Goal: Task Accomplishment & Management: Manage account settings

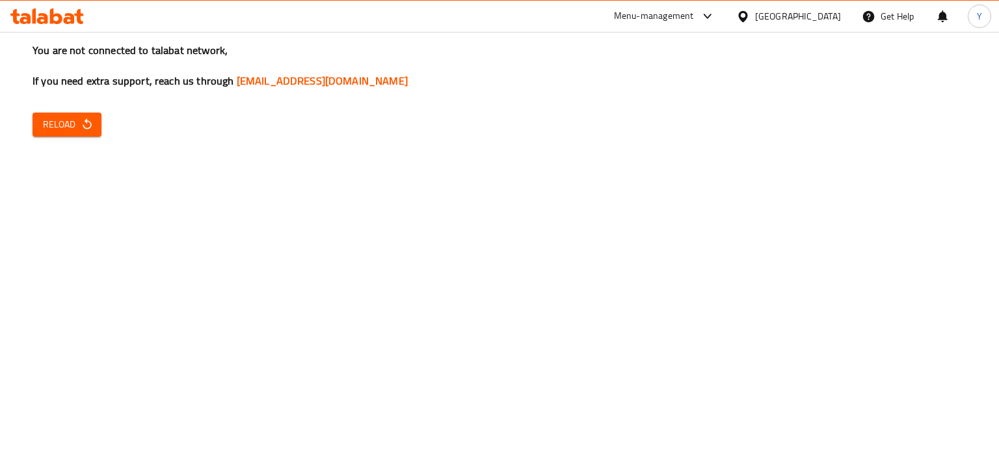
click at [857, 259] on div "You are not connected to talabat network, If you need extra support, reach us t…" at bounding box center [499, 237] width 999 height 475
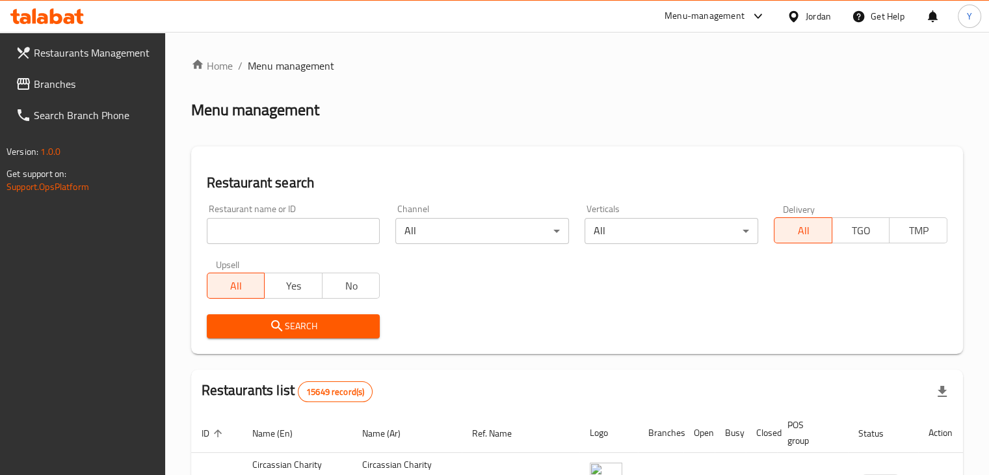
click at [808, 18] on div "Jordan" at bounding box center [818, 16] width 25 height 14
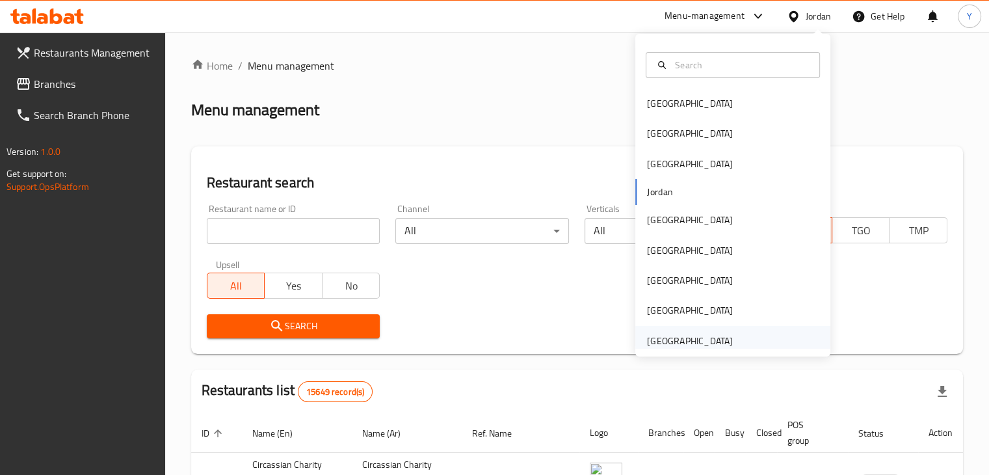
click at [728, 336] on div "[GEOGRAPHIC_DATA]" at bounding box center [690, 341] width 107 height 30
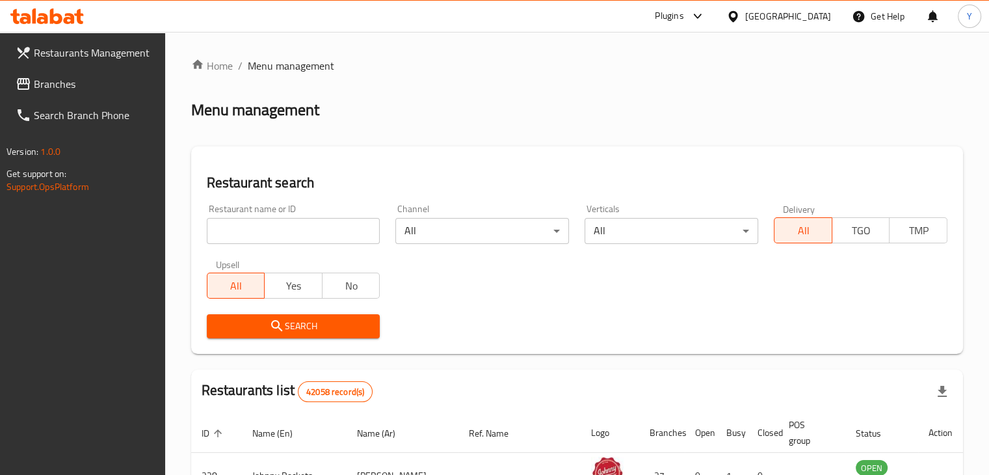
click at [291, 233] on input "search" at bounding box center [294, 231] width 174 height 26
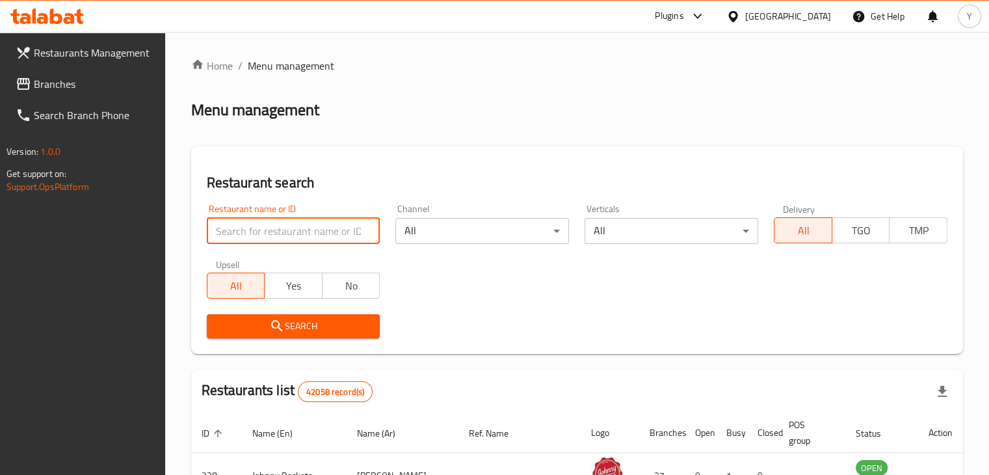
paste input "Intraflora"
type input "Intraflora"
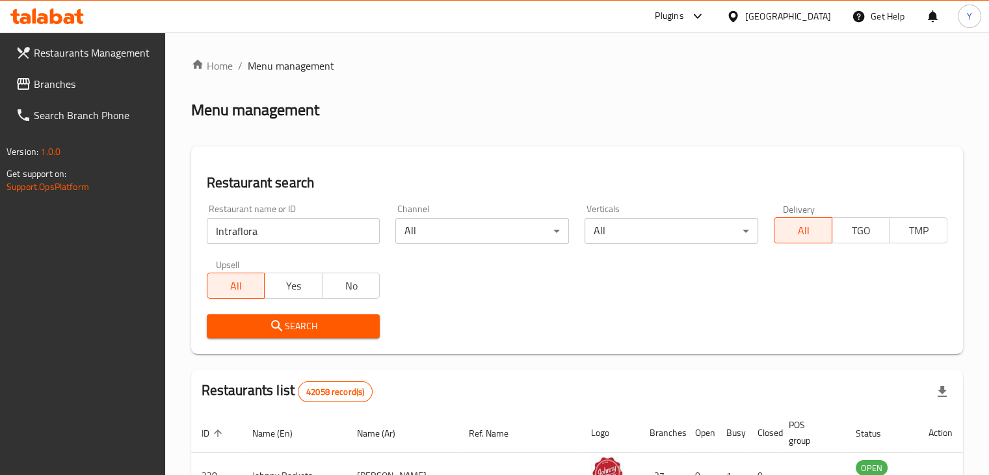
click at [285, 321] on span "Search" at bounding box center [293, 326] width 153 height 16
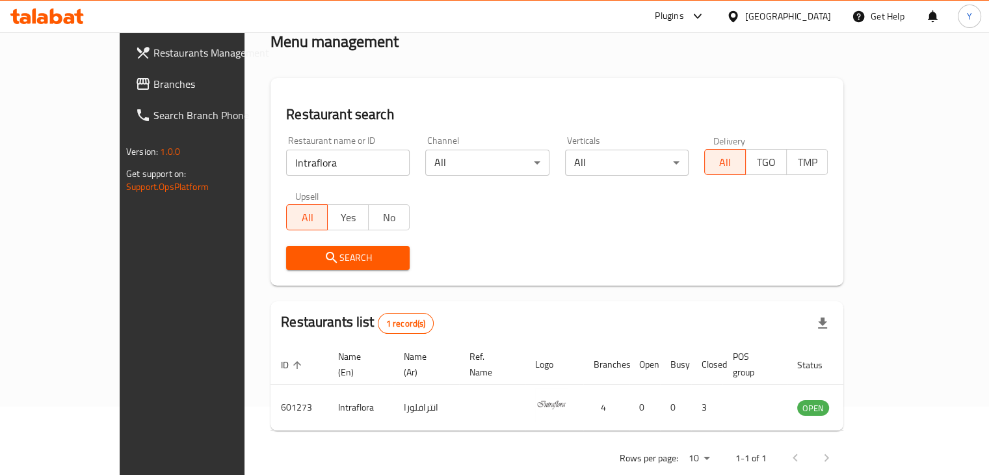
scroll to position [79, 0]
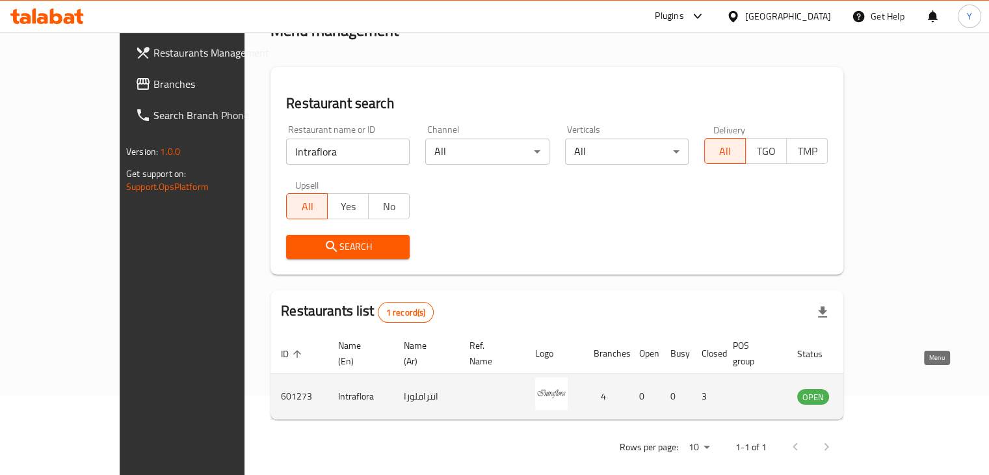
click at [881, 388] on icon "enhanced table" at bounding box center [874, 396] width 16 height 16
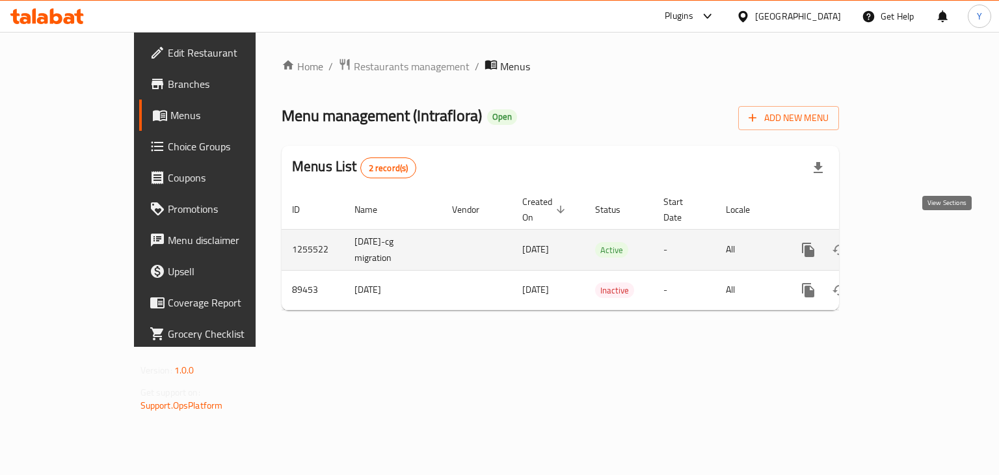
click at [908, 244] on icon "enhanced table" at bounding box center [902, 250] width 12 height 12
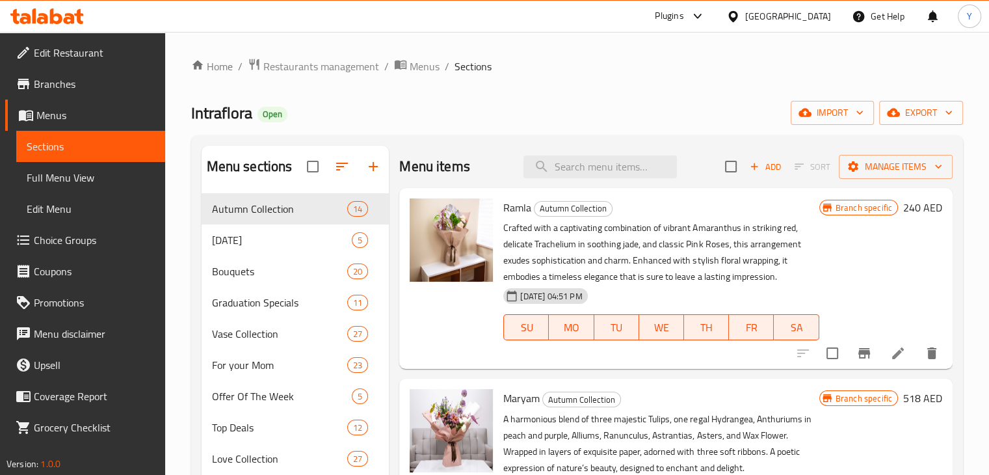
click at [975, 233] on div "Home / Restaurants management / Menus / Sections Intraflora Open import export …" at bounding box center [577, 344] width 824 height 625
click at [921, 110] on span "export" at bounding box center [921, 113] width 63 height 16
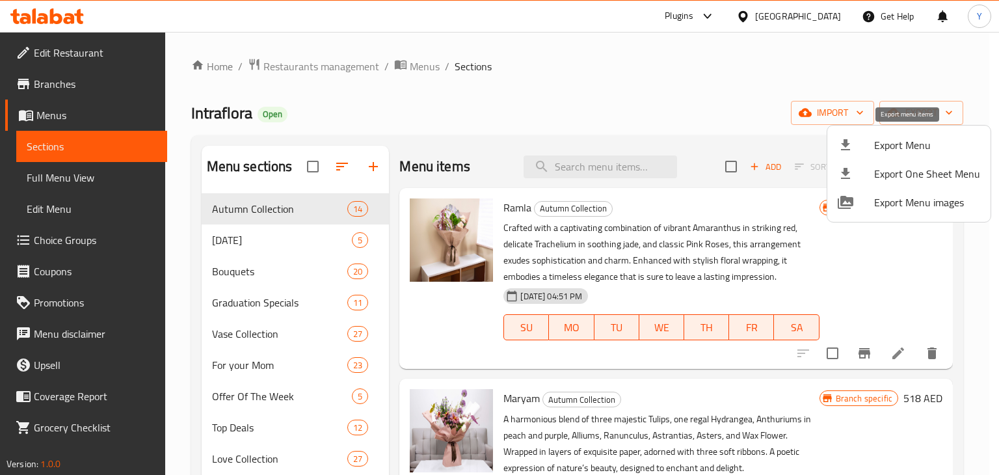
click at [921, 137] on span "Export Menu" at bounding box center [927, 145] width 106 height 16
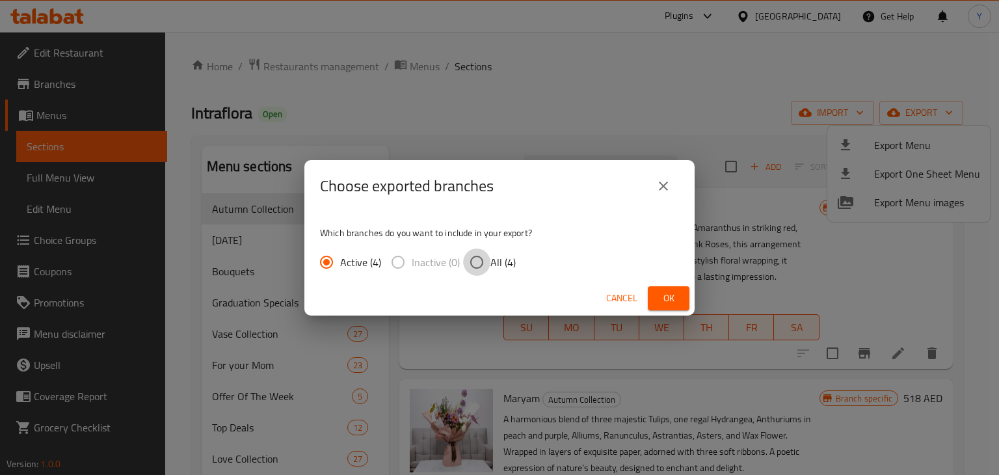
click at [476, 256] on input "All (4)" at bounding box center [476, 261] width 27 height 27
radio input "true"
click at [663, 300] on span "Ok" at bounding box center [668, 298] width 21 height 16
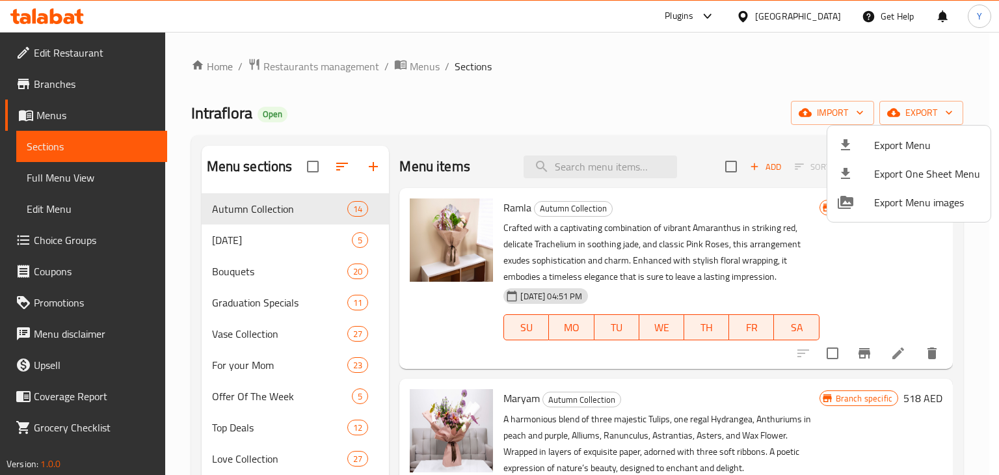
click at [98, 48] on div at bounding box center [499, 237] width 999 height 475
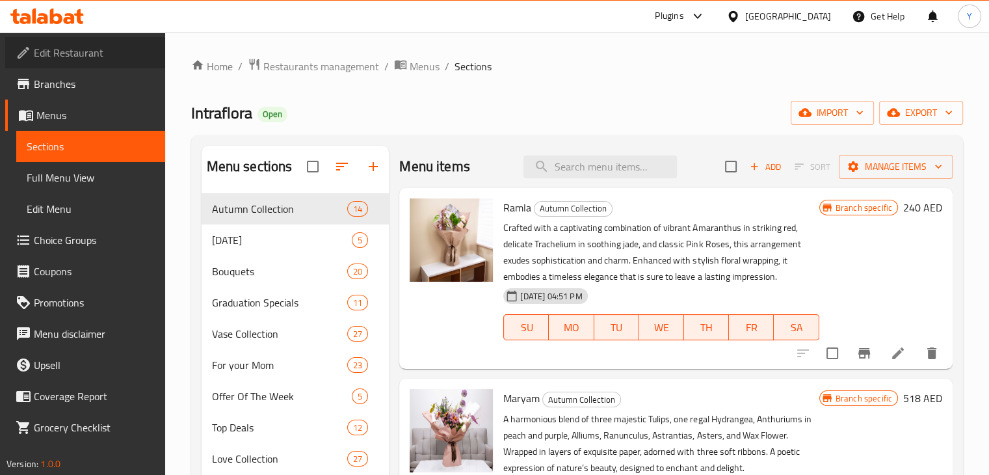
click at [104, 53] on span "Edit Restaurant" at bounding box center [94, 53] width 121 height 16
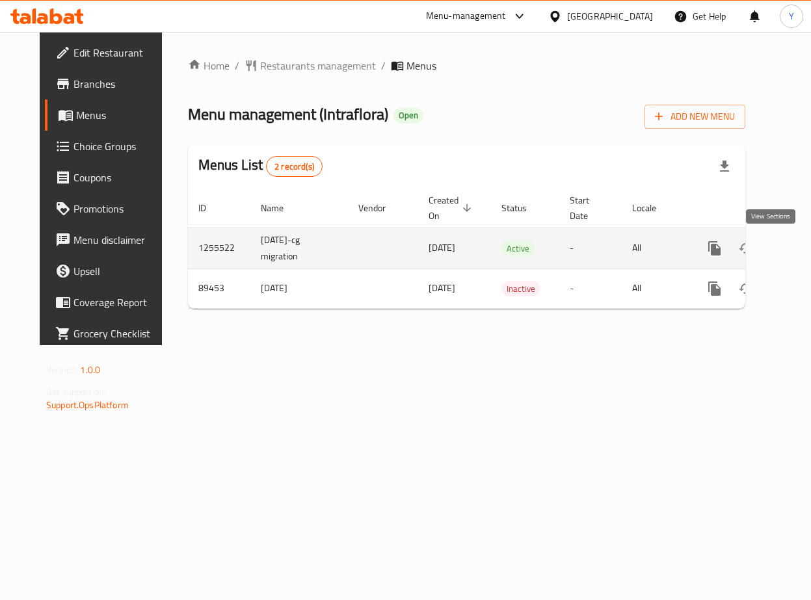
click at [802, 253] on icon "enhanced table" at bounding box center [808, 249] width 12 height 12
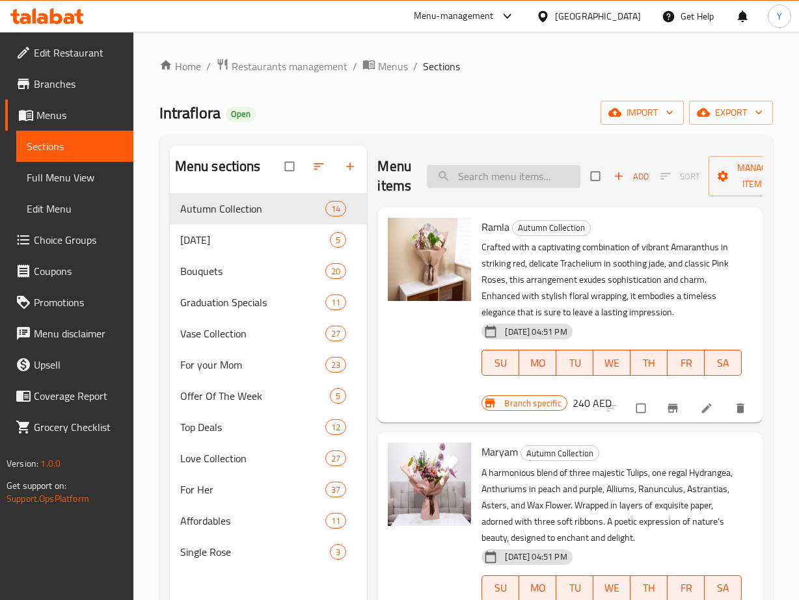
click at [503, 178] on input "search" at bounding box center [503, 176] width 153 height 23
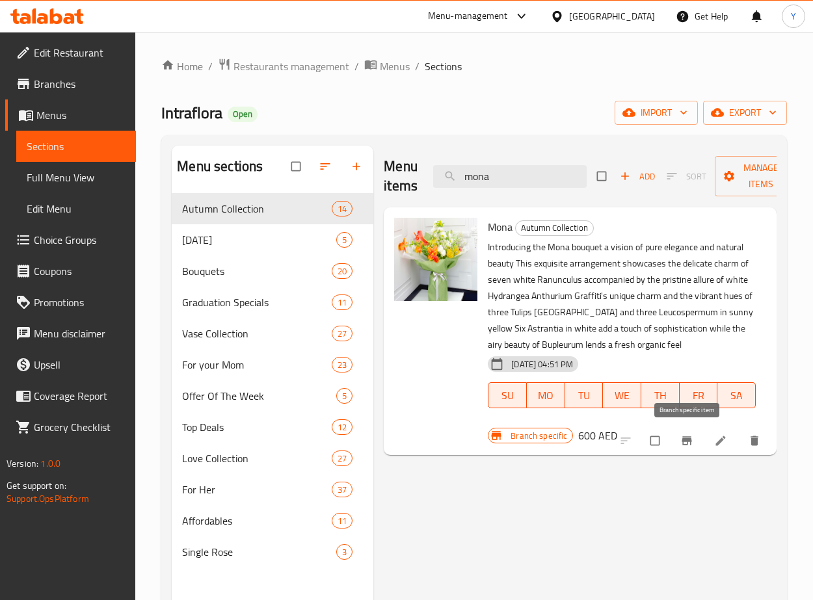
type input "mona"
click at [685, 443] on icon "Branch-specific-item" at bounding box center [686, 440] width 13 height 13
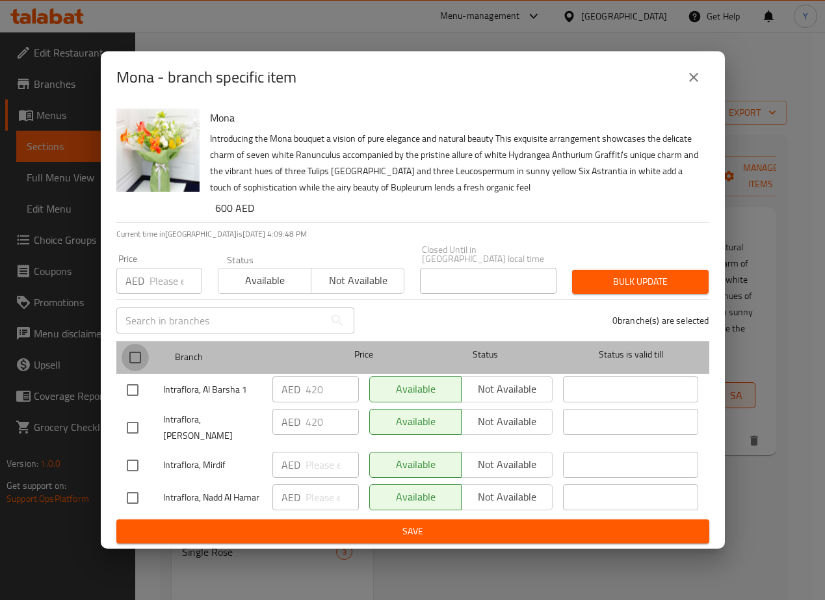
click at [142, 358] on input "checkbox" at bounding box center [135, 357] width 27 height 27
checkbox input "true"
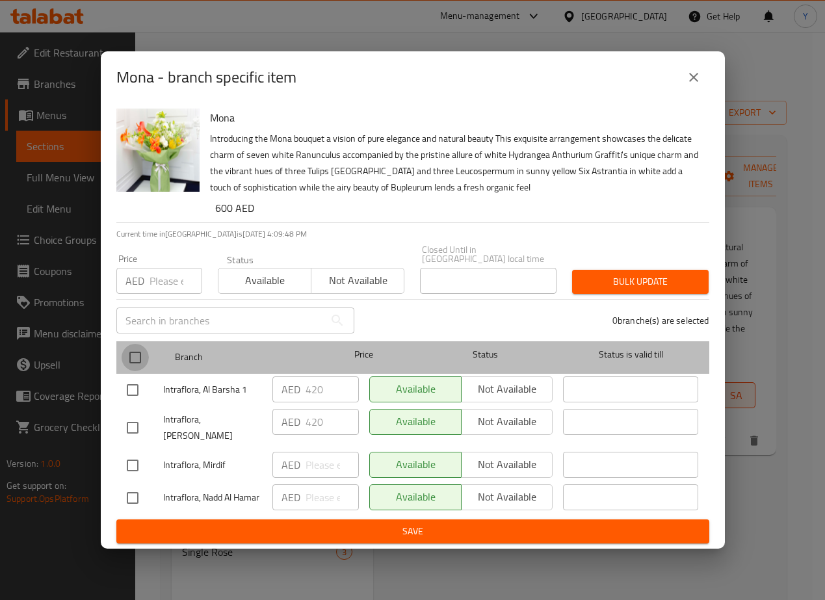
checkbox input "true"
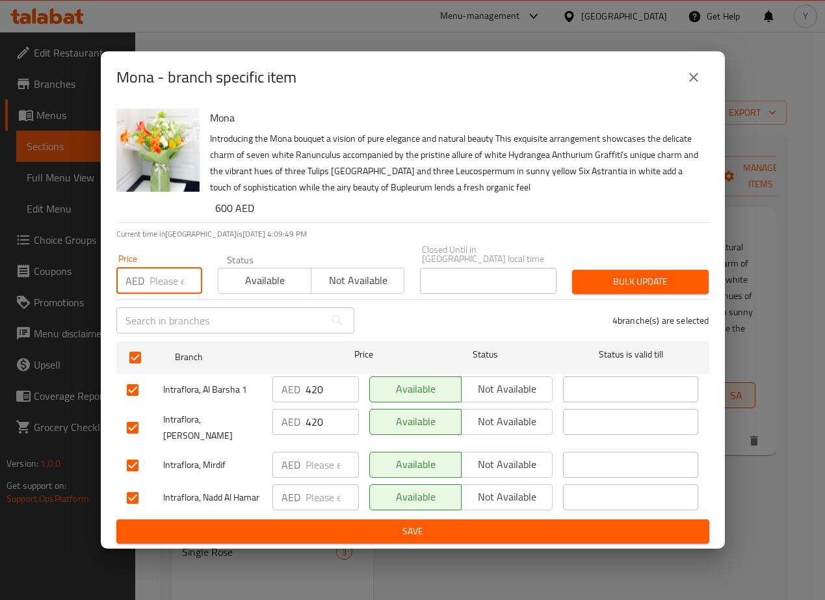
click at [150, 293] on input "number" at bounding box center [176, 281] width 53 height 26
type input "600"
click at [607, 302] on div "4 branche(s) are selected" at bounding box center [539, 320] width 355 height 47
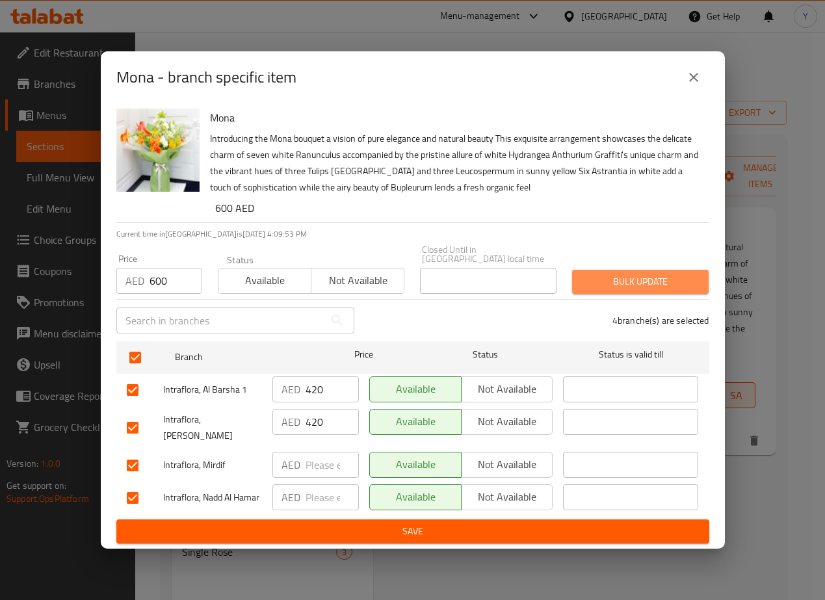
click at [605, 290] on span "Bulk update" at bounding box center [641, 282] width 116 height 16
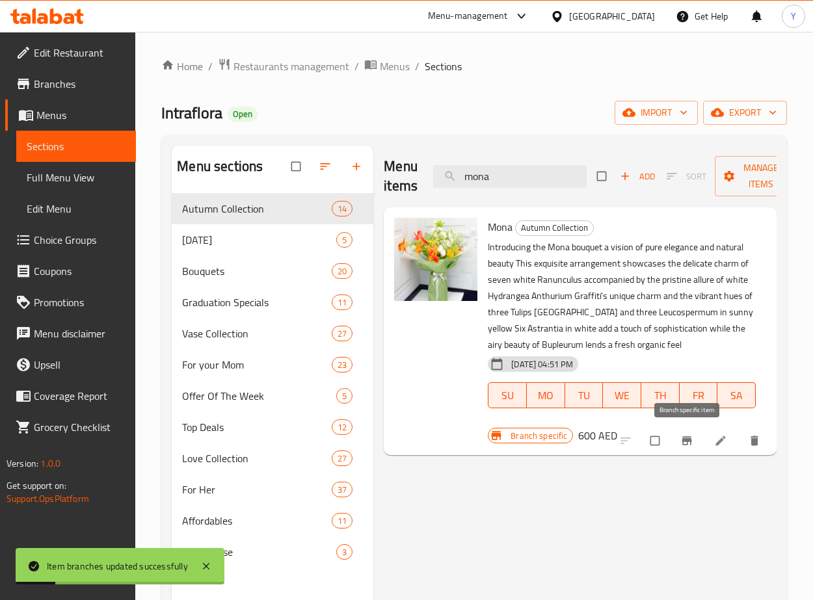
click at [685, 445] on icon "Branch-specific-item" at bounding box center [686, 441] width 10 height 8
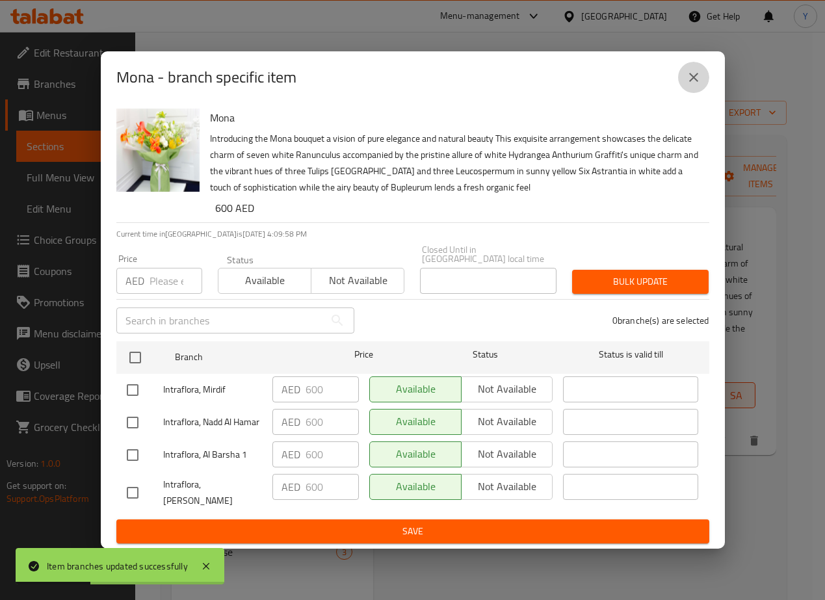
click at [686, 85] on icon "close" at bounding box center [694, 78] width 16 height 16
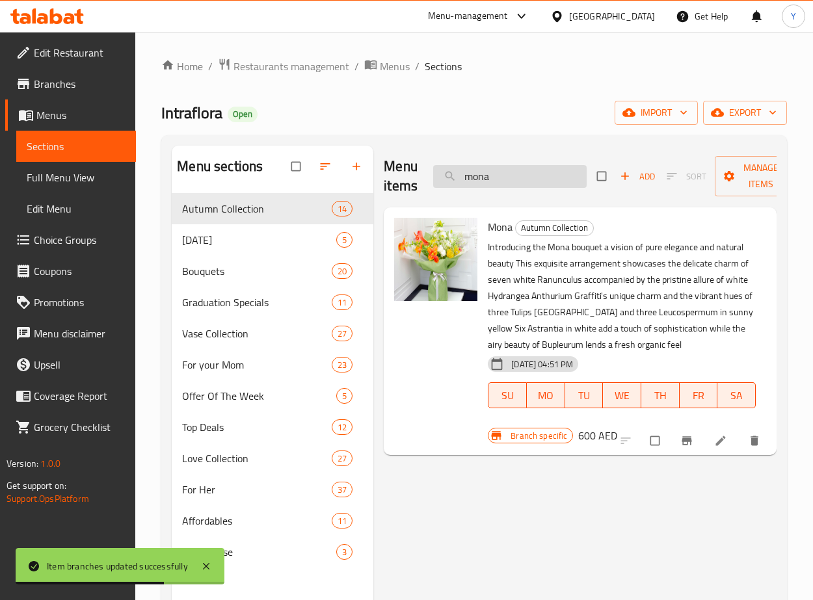
drag, startPoint x: 505, startPoint y: 192, endPoint x: 468, endPoint y: 180, distance: 39.7
click at [465, 181] on div "Menu items mona Add Sort Manage items" at bounding box center [580, 177] width 393 height 62
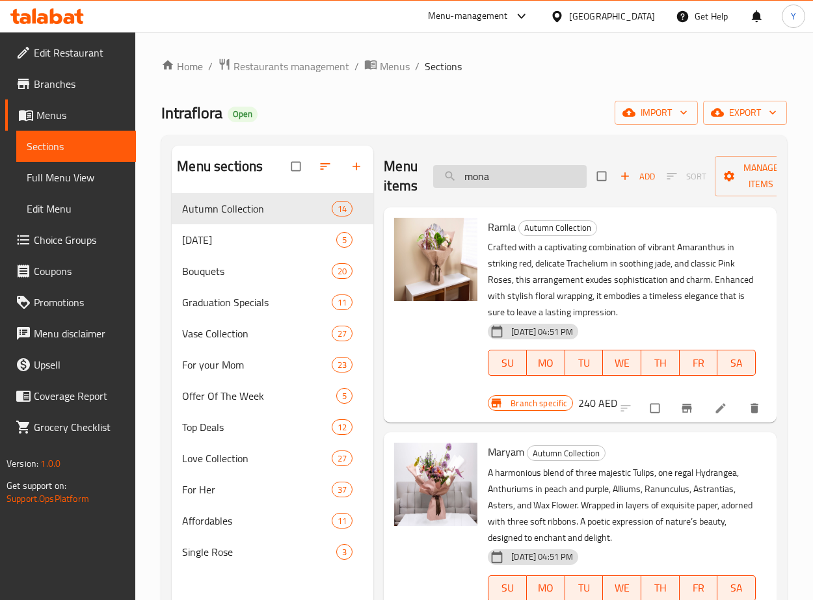
click at [520, 174] on input "mona" at bounding box center [509, 176] width 153 height 23
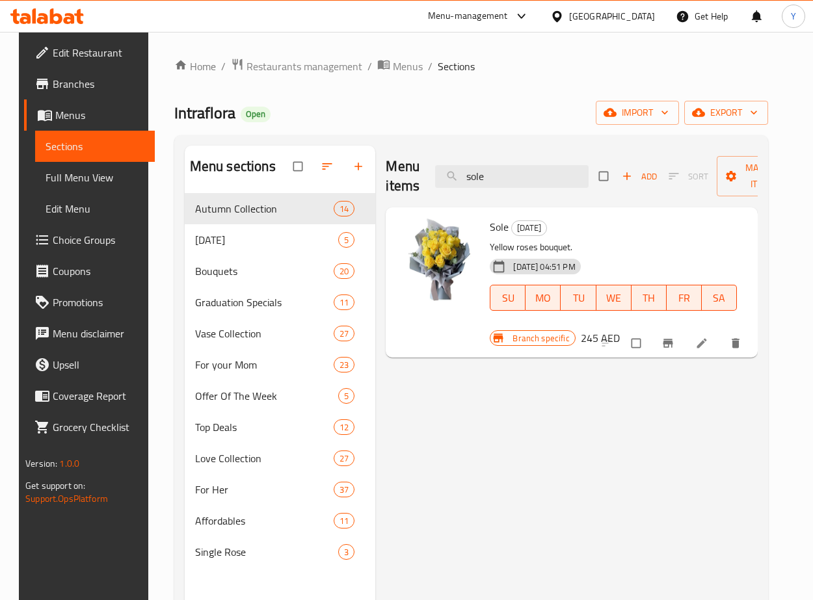
type input "sole"
click at [595, 341] on h6 "245 AED" at bounding box center [600, 338] width 39 height 18
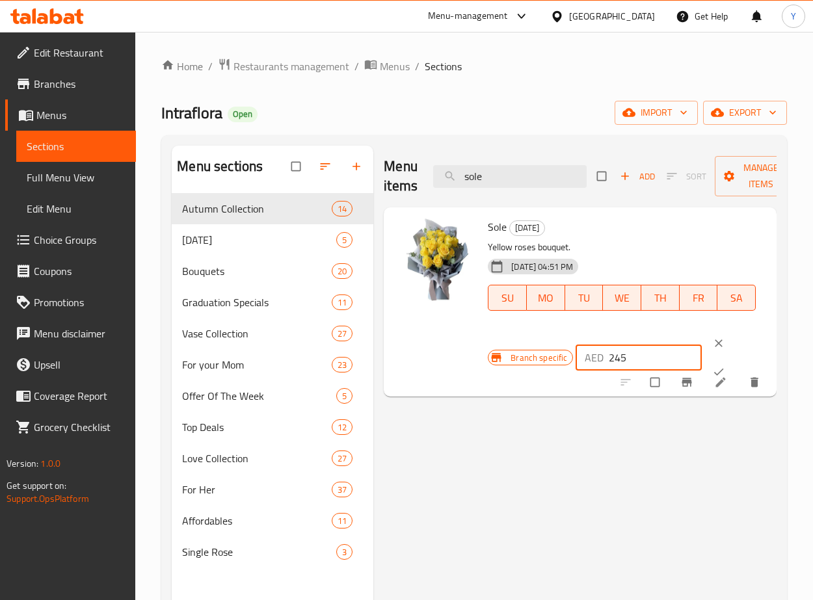
drag, startPoint x: 648, startPoint y: 365, endPoint x: 605, endPoint y: 354, distance: 44.3
click at [605, 354] on div "AED 245 ​" at bounding box center [638, 358] width 126 height 26
type input "350"
click at [722, 370] on icon "ok" at bounding box center [719, 372] width 10 height 7
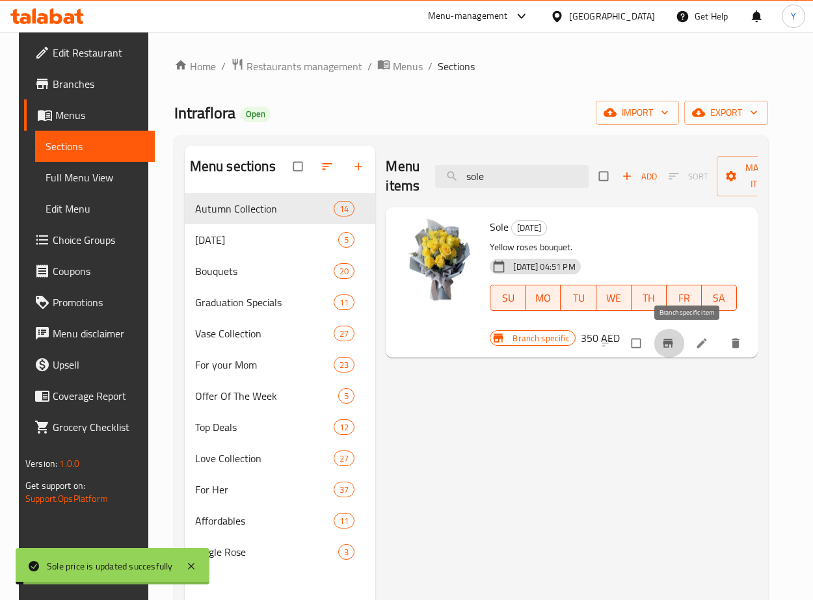
click at [684, 350] on button "Branch-specific-item" at bounding box center [669, 343] width 31 height 29
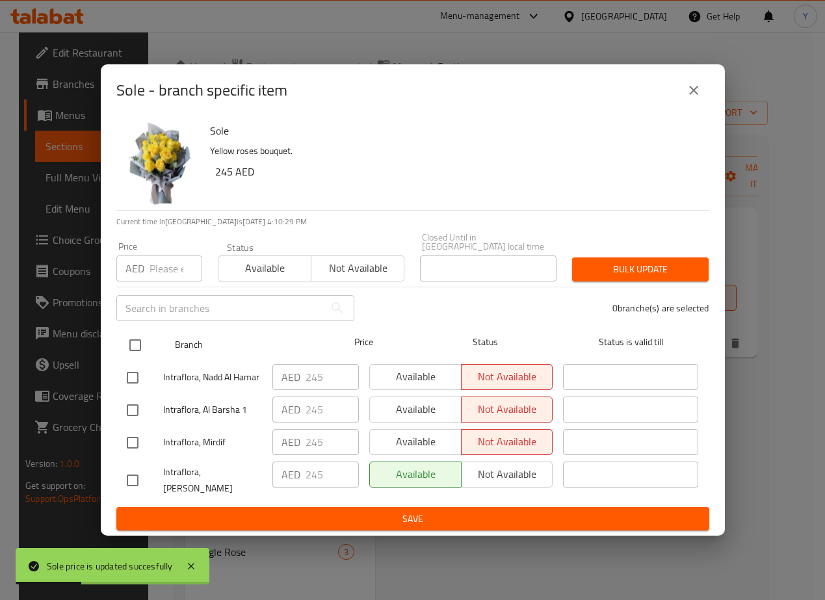
click at [142, 344] on input "checkbox" at bounding box center [135, 345] width 27 height 27
checkbox input "true"
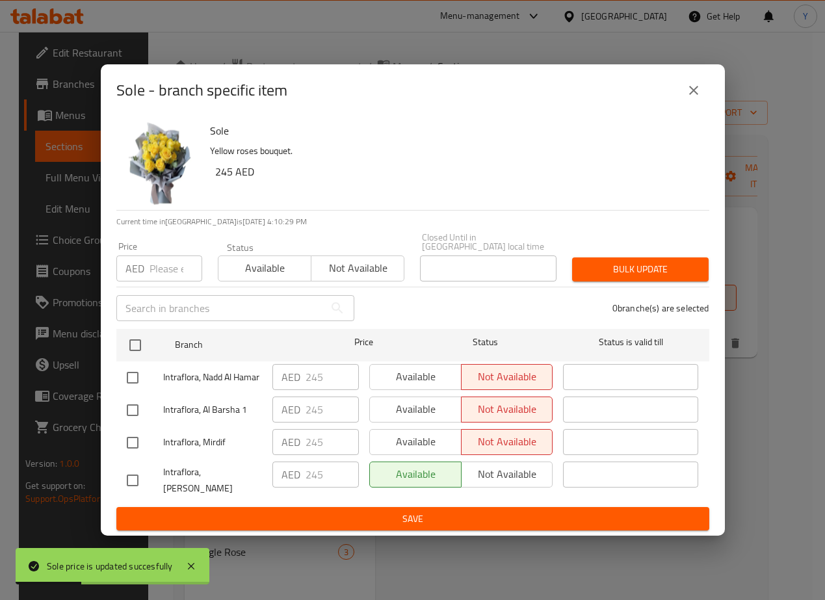
checkbox input "true"
click at [146, 272] on div "AED Price" at bounding box center [159, 269] width 86 height 26
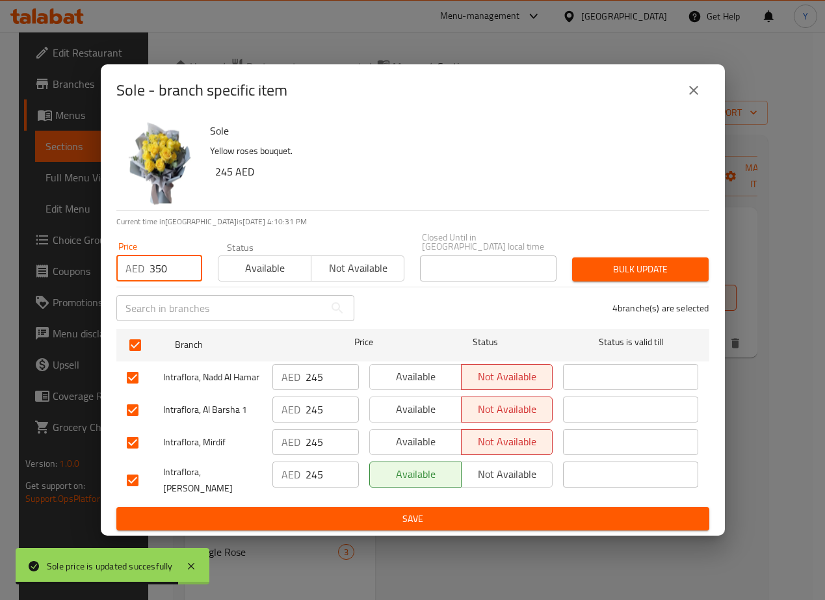
type input "350"
click at [589, 266] on span "Bulk update" at bounding box center [641, 269] width 116 height 16
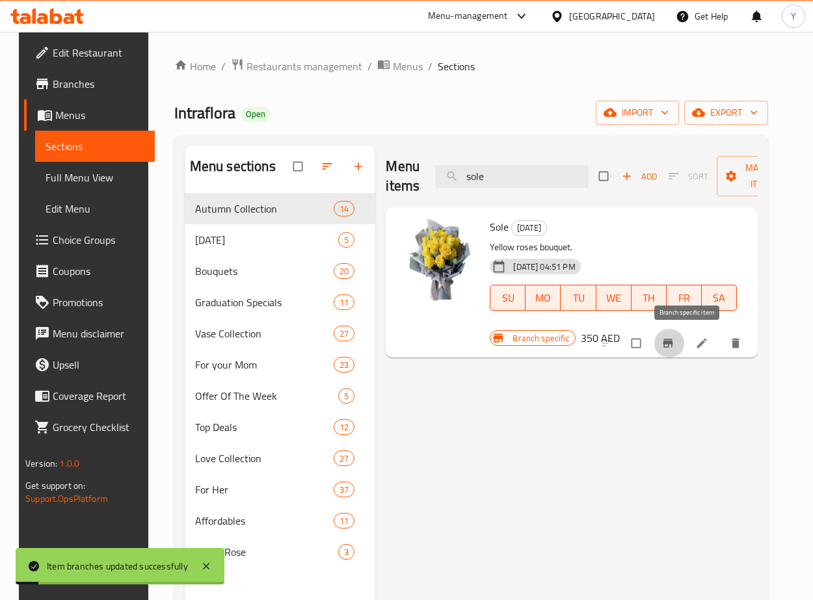
click at [672, 345] on icon "Branch-specific-item" at bounding box center [668, 343] width 10 height 8
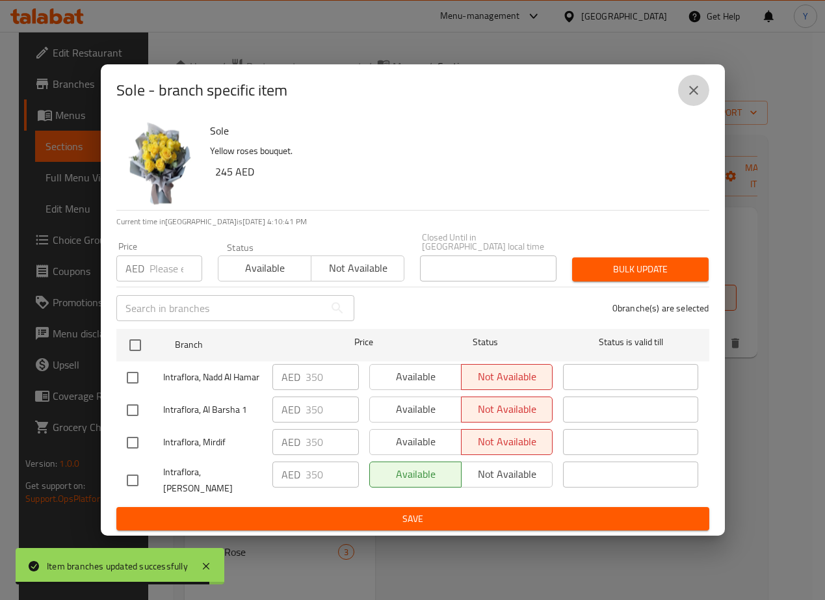
click at [683, 101] on button "close" at bounding box center [693, 90] width 31 height 31
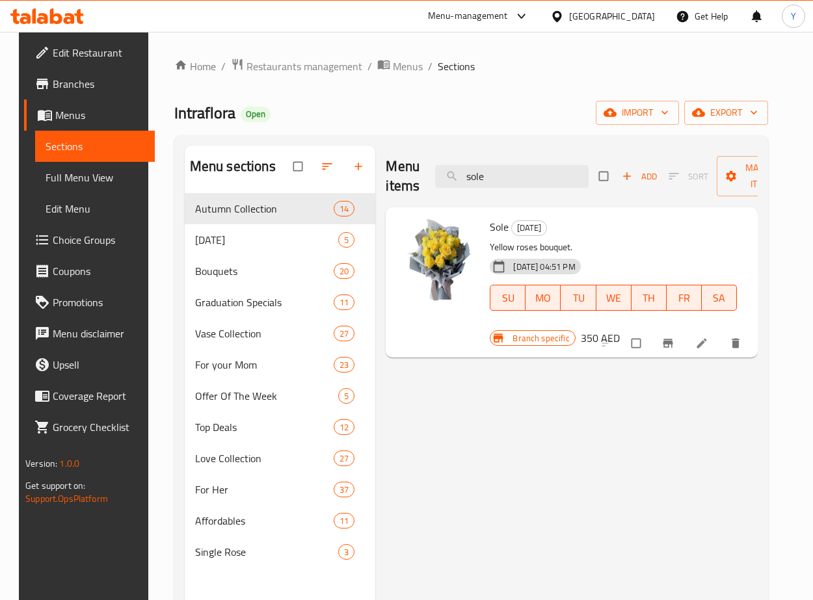
drag, startPoint x: 521, startPoint y: 182, endPoint x: 419, endPoint y: 161, distance: 104.2
click at [419, 161] on div "Menu items sole Add Sort Manage items" at bounding box center [571, 177] width 371 height 62
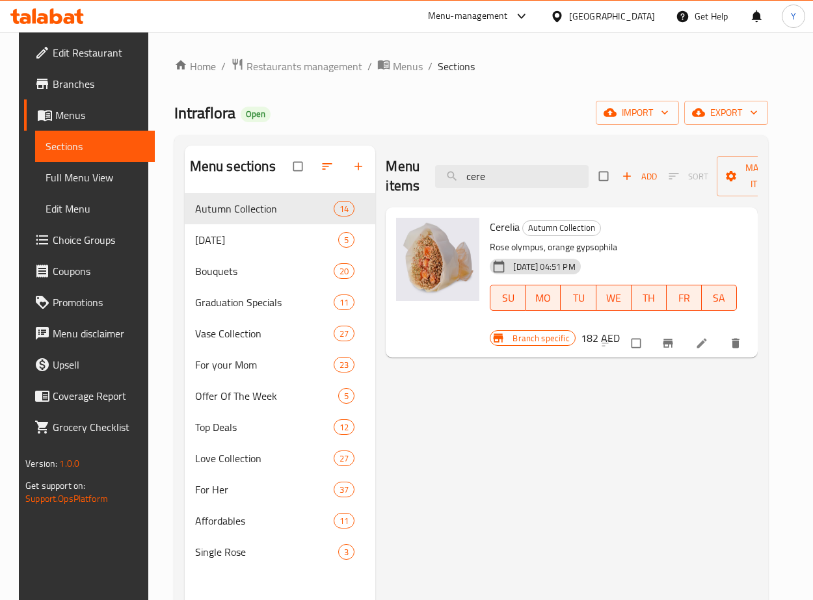
type input "cere"
click at [590, 334] on h6 "182 AED" at bounding box center [600, 338] width 39 height 18
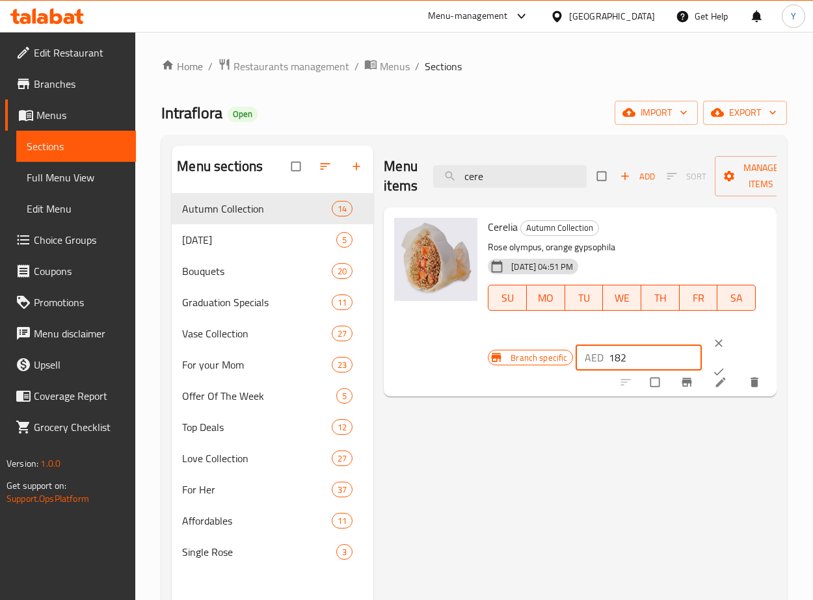
drag, startPoint x: 621, startPoint y: 357, endPoint x: 603, endPoint y: 349, distance: 19.8
click at [603, 351] on div "AED 182 ​" at bounding box center [638, 358] width 126 height 26
type input "260"
click at [712, 366] on icon "ok" at bounding box center [718, 371] width 13 height 13
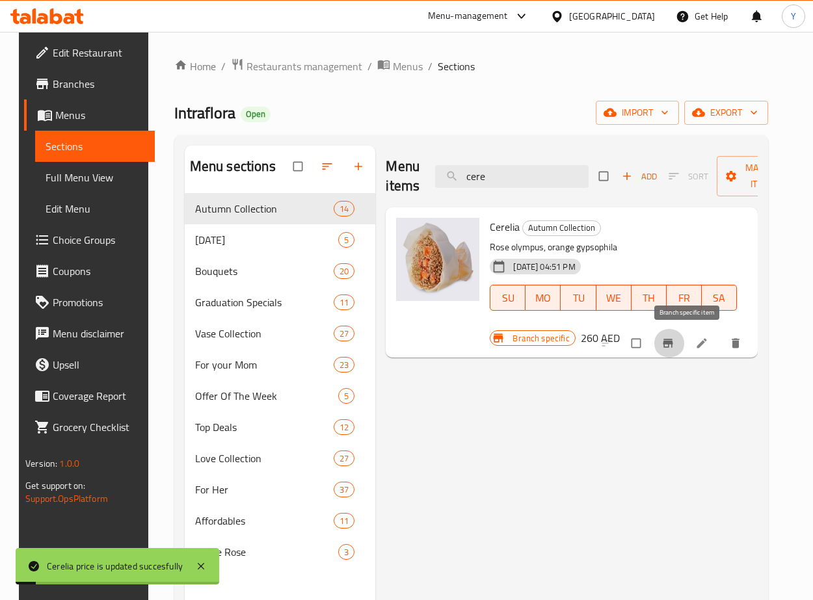
click at [672, 346] on icon "Branch-specific-item" at bounding box center [668, 343] width 10 height 8
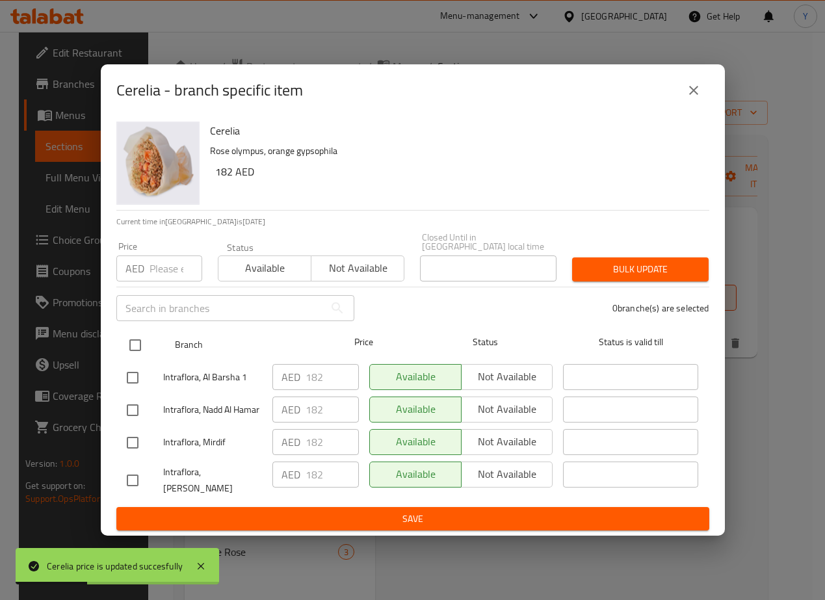
click at [131, 352] on input "checkbox" at bounding box center [135, 345] width 27 height 27
checkbox input "true"
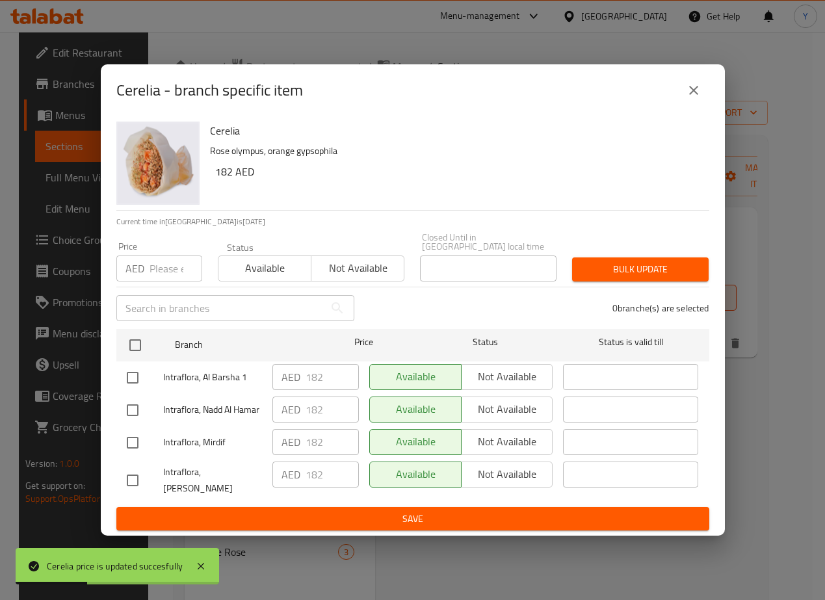
checkbox input "true"
click at [161, 253] on div "Price AED Price" at bounding box center [159, 262] width 86 height 40
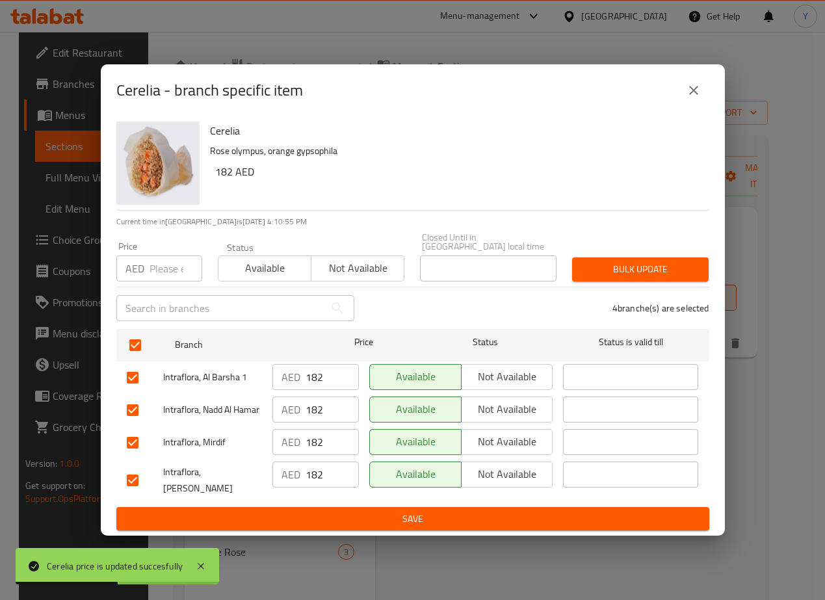
click at [165, 270] on input "number" at bounding box center [176, 269] width 53 height 26
type input "260"
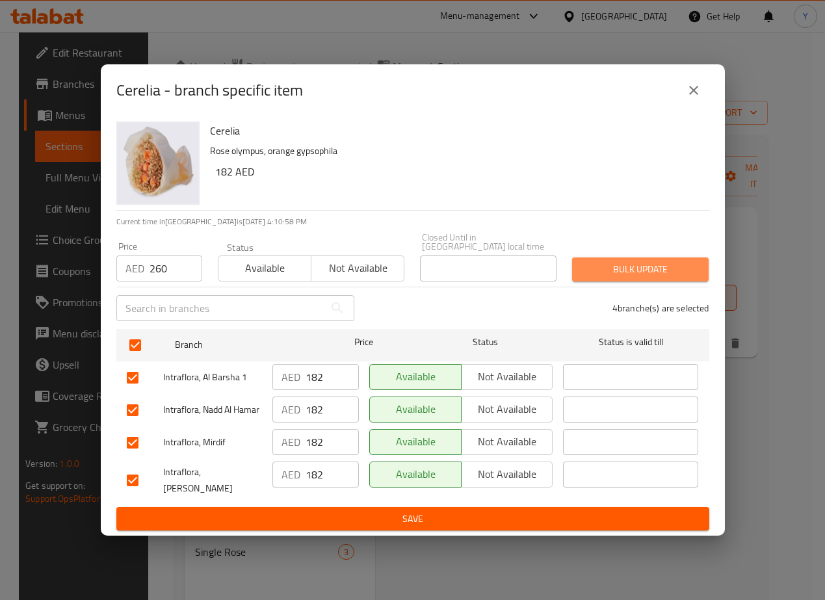
click at [588, 278] on span "Bulk update" at bounding box center [641, 269] width 116 height 16
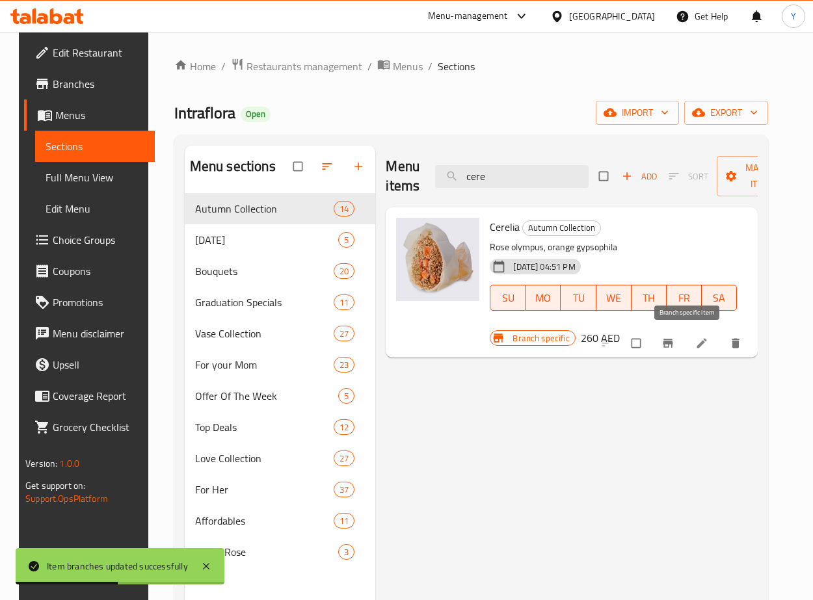
click at [676, 347] on button "Branch-specific-item" at bounding box center [669, 343] width 31 height 29
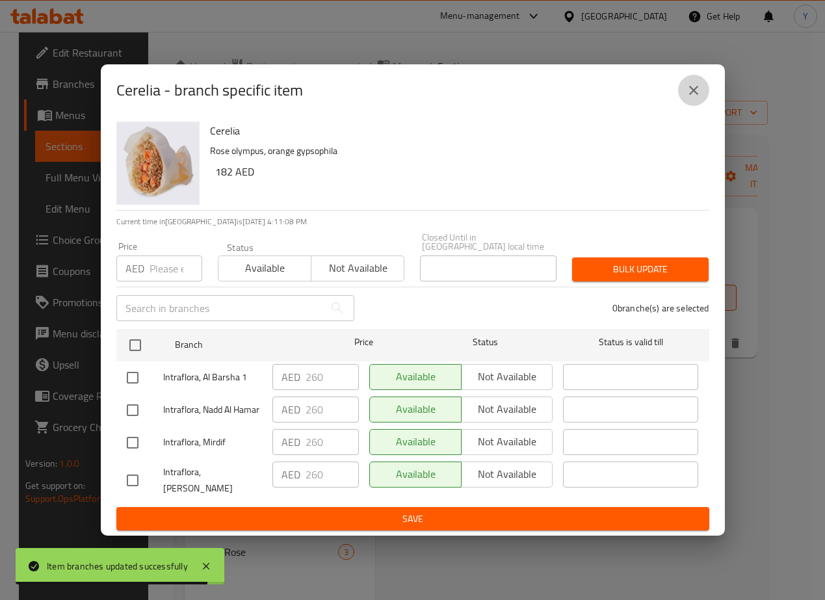
click at [692, 84] on button "close" at bounding box center [693, 90] width 31 height 31
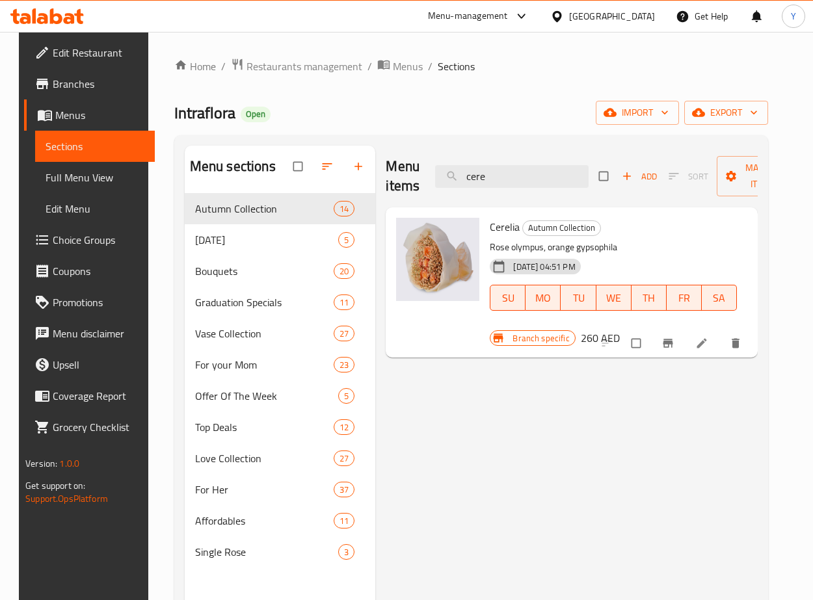
drag, startPoint x: 521, startPoint y: 171, endPoint x: 432, endPoint y: 166, distance: 89.2
click at [432, 167] on div "Menu items cere Add Sort Manage items" at bounding box center [571, 177] width 371 height 62
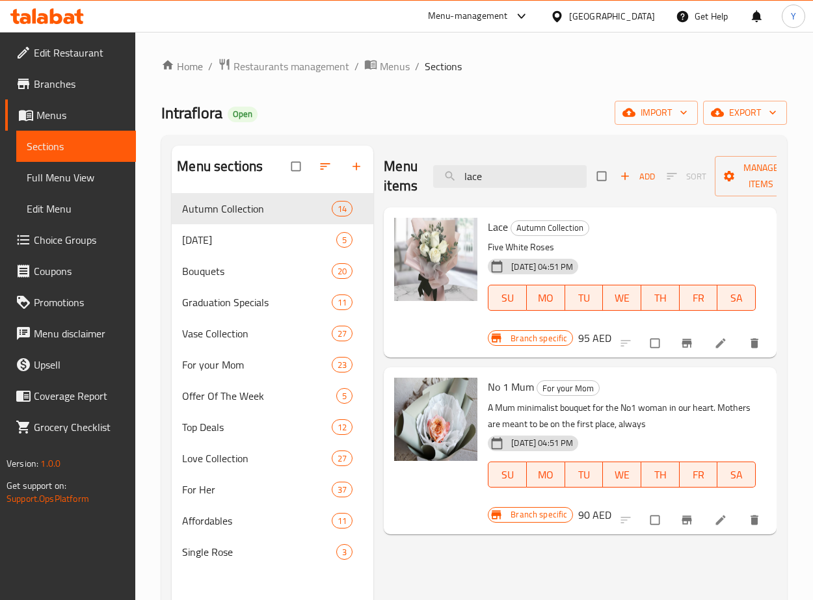
type input "lace"
click at [590, 337] on h6 "95 AED" at bounding box center [594, 338] width 33 height 18
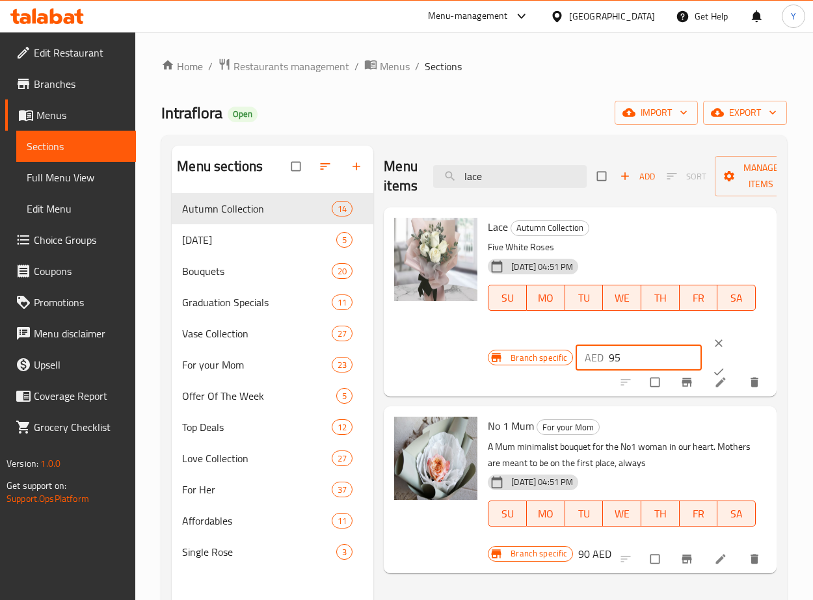
drag, startPoint x: 628, startPoint y: 359, endPoint x: 606, endPoint y: 354, distance: 21.9
click at [606, 354] on div "AED 95 ​" at bounding box center [638, 358] width 126 height 26
type input "160"
click at [717, 366] on icon "ok" at bounding box center [718, 371] width 13 height 13
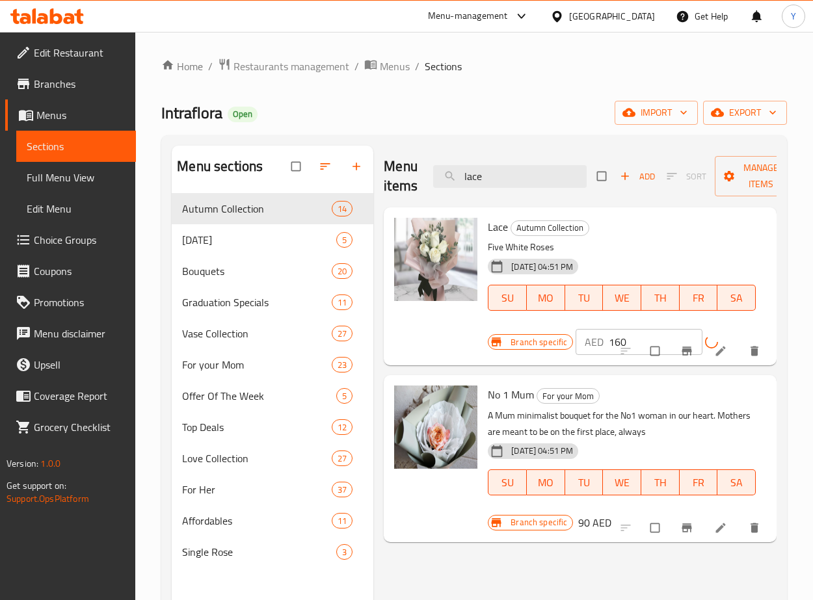
click at [683, 348] on input "160" at bounding box center [656, 342] width 94 height 26
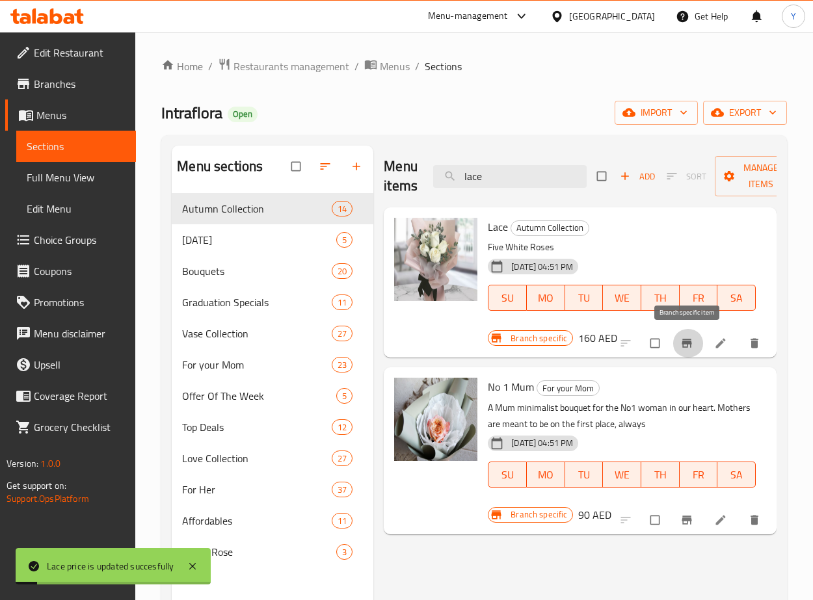
click at [688, 350] on icon "Branch-specific-item" at bounding box center [686, 343] width 13 height 13
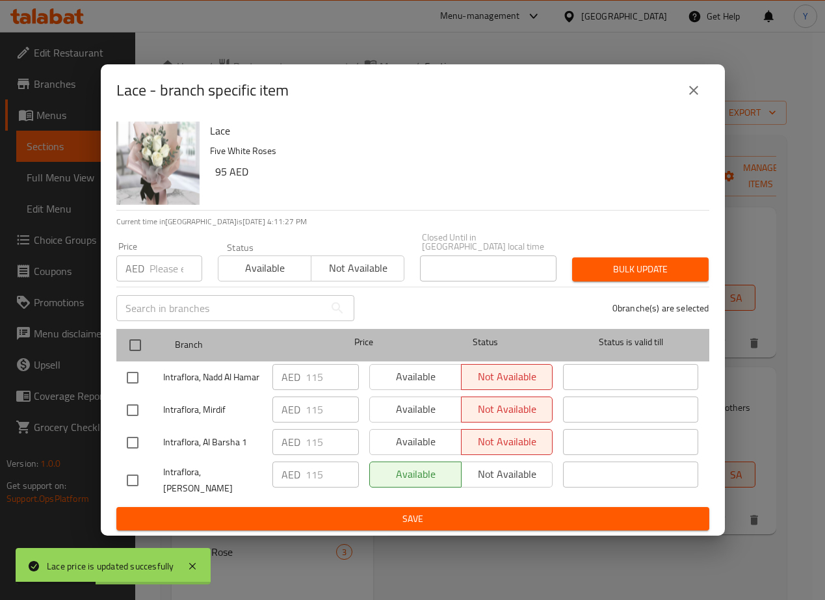
click at [116, 353] on div "Branch Price Status Status is valid till" at bounding box center [412, 345] width 593 height 33
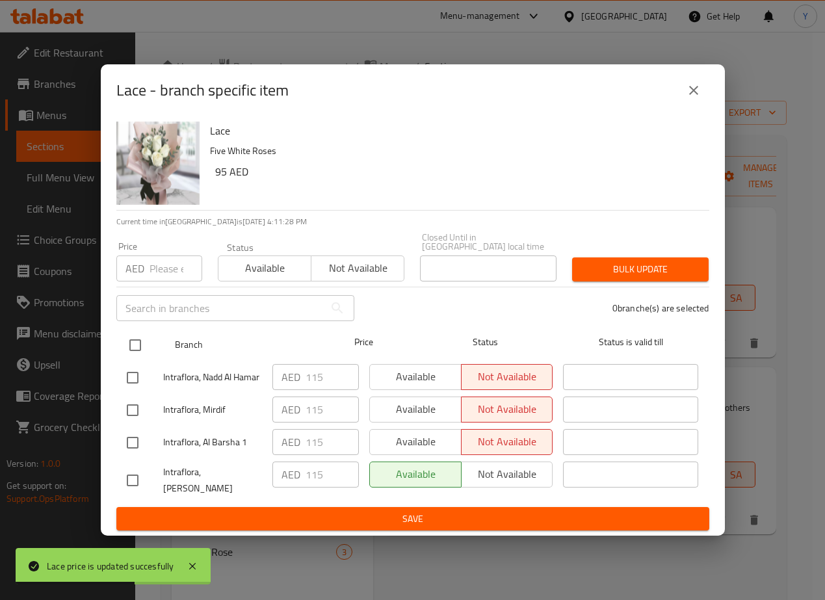
click at [132, 348] on input "checkbox" at bounding box center [135, 345] width 27 height 27
checkbox input "true"
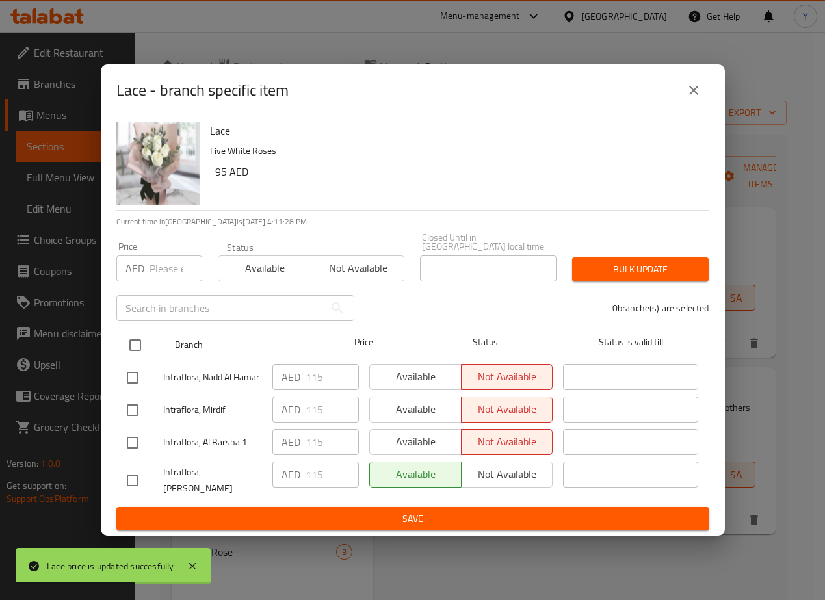
checkbox input "true"
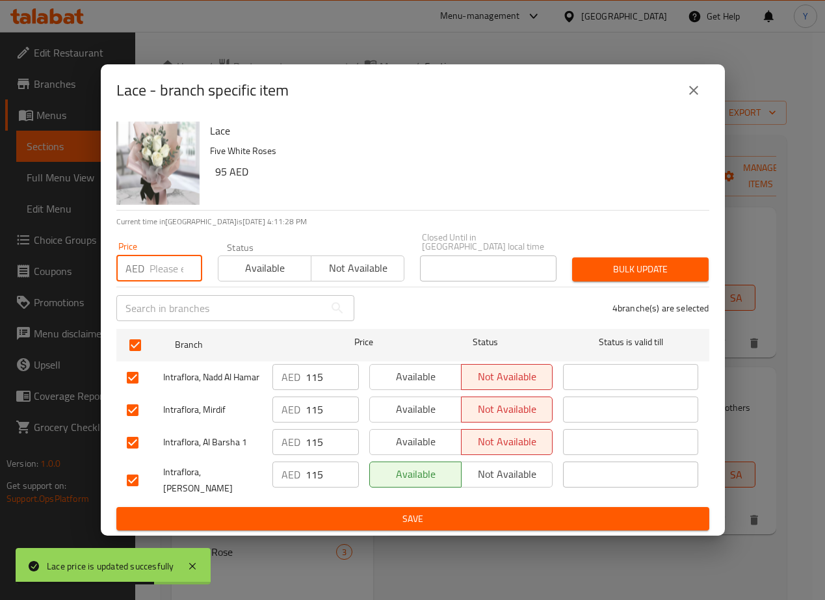
click at [166, 272] on input "number" at bounding box center [176, 269] width 53 height 26
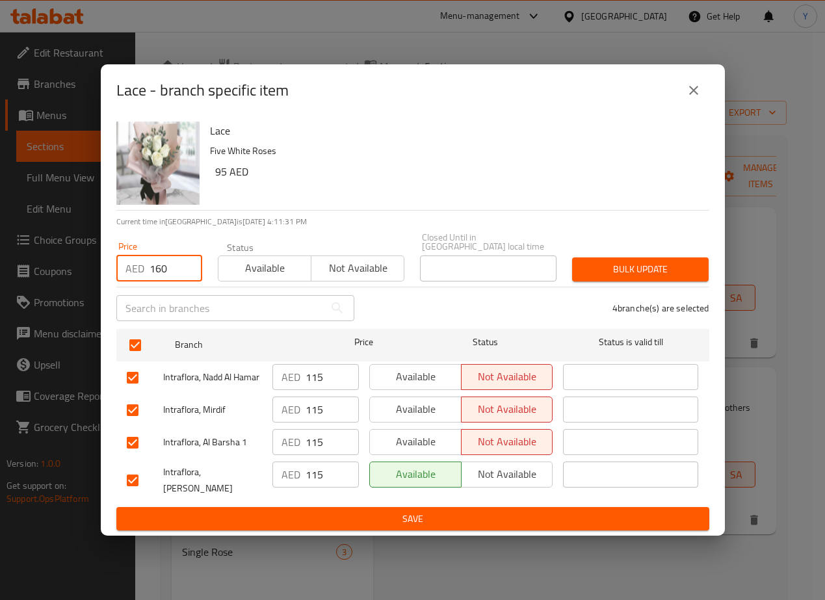
type input "160"
click at [659, 282] on button "Bulk update" at bounding box center [640, 270] width 137 height 24
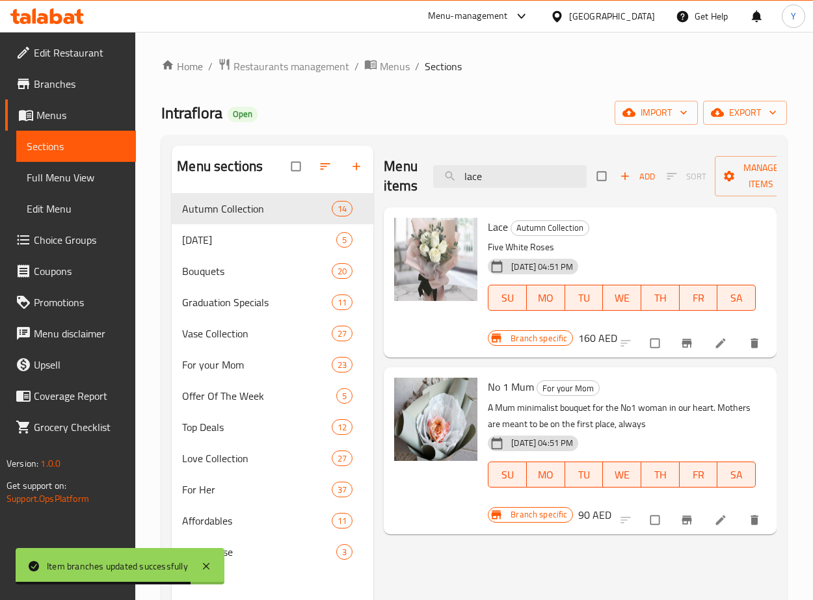
drag, startPoint x: 447, startPoint y: 179, endPoint x: 347, endPoint y: 177, distance: 100.2
click at [347, 177] on div "Menu sections Autumn Collection 14 [DATE] 5 Bouquets 20 Graduation Specials 11 …" at bounding box center [474, 446] width 605 height 600
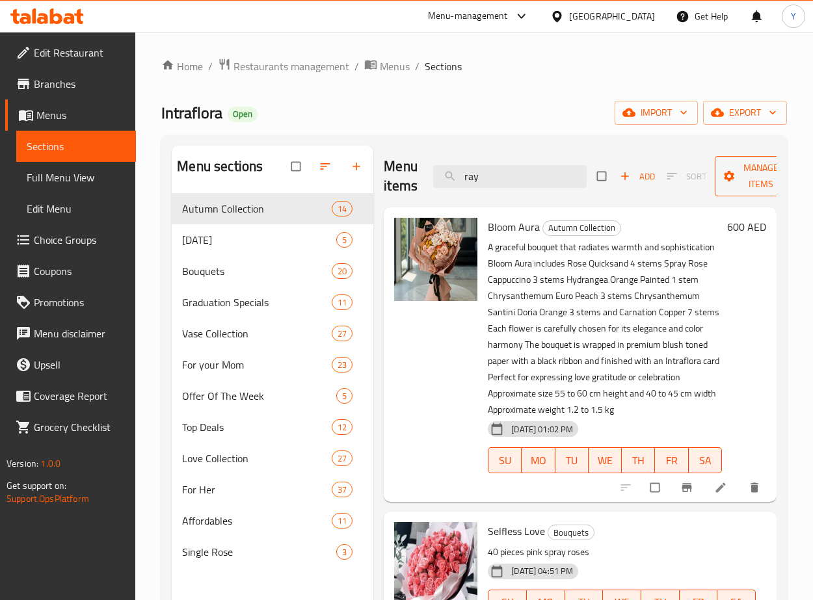
type input "ray"
click at [761, 191] on span "Manage items" at bounding box center [761, 176] width 72 height 33
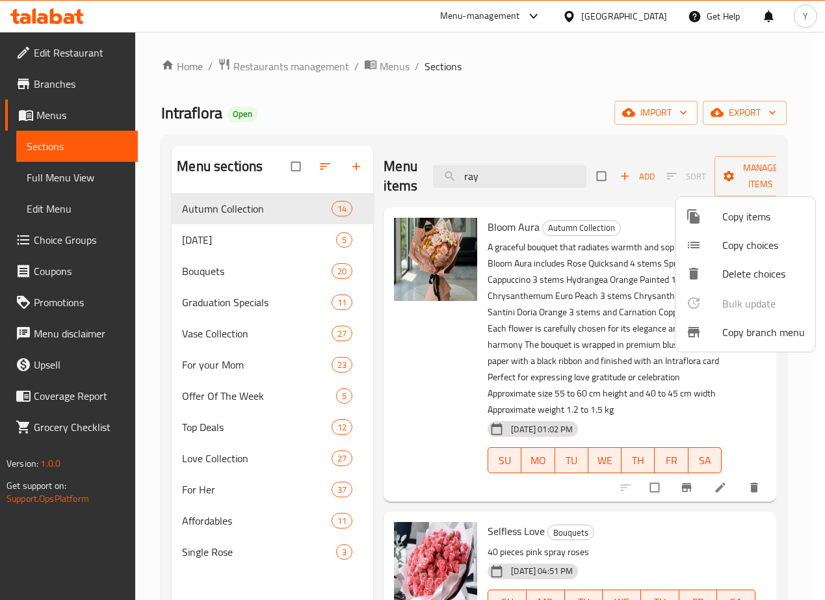
click at [633, 143] on div at bounding box center [412, 300] width 825 height 600
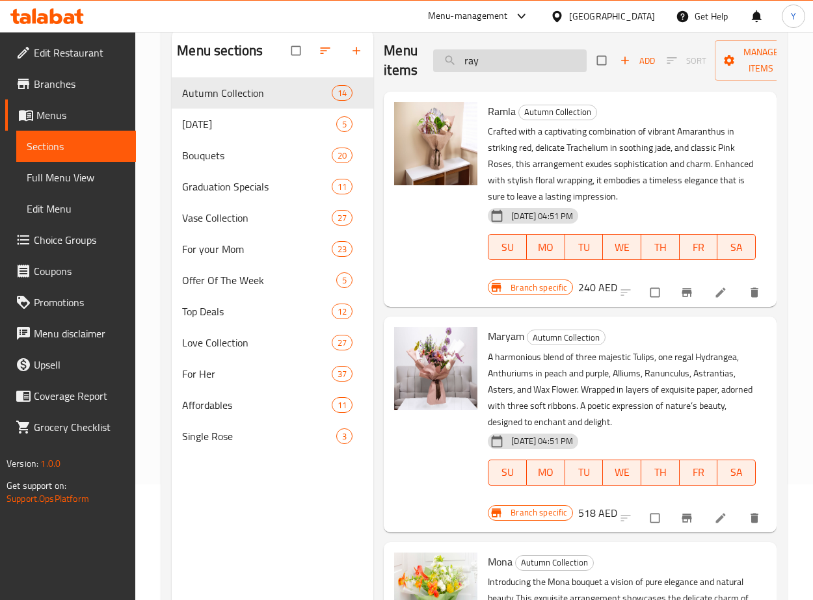
click at [561, 59] on input "ray" at bounding box center [509, 60] width 153 height 23
type input "ray"
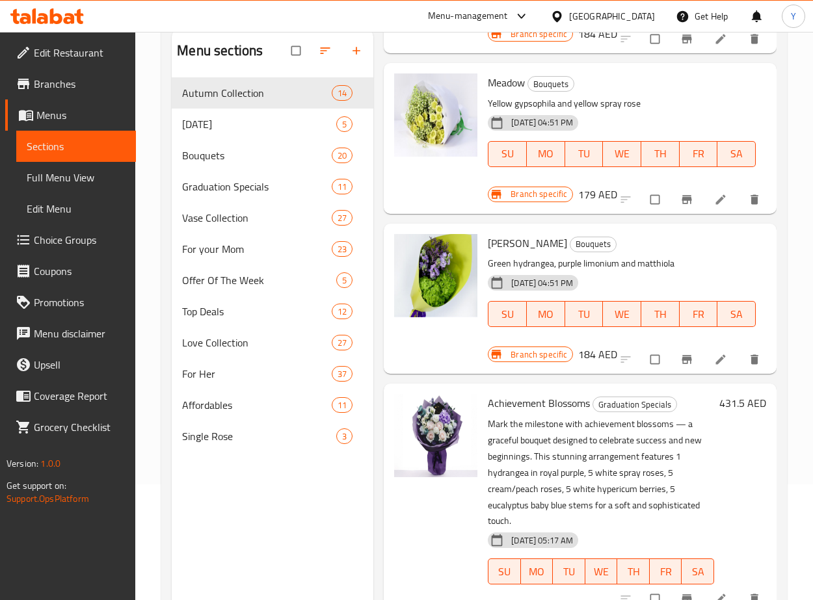
scroll to position [1037, 0]
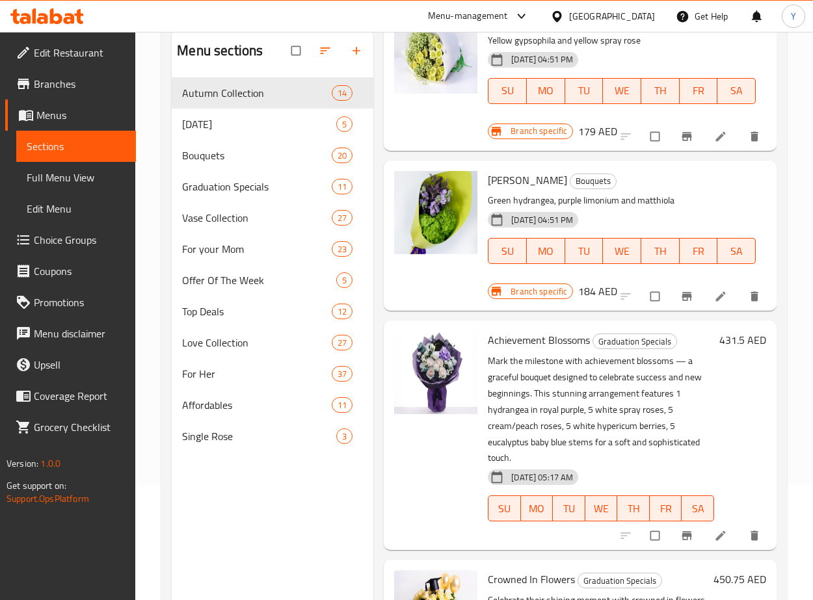
click at [592, 300] on h6 "184 AED" at bounding box center [597, 291] width 39 height 18
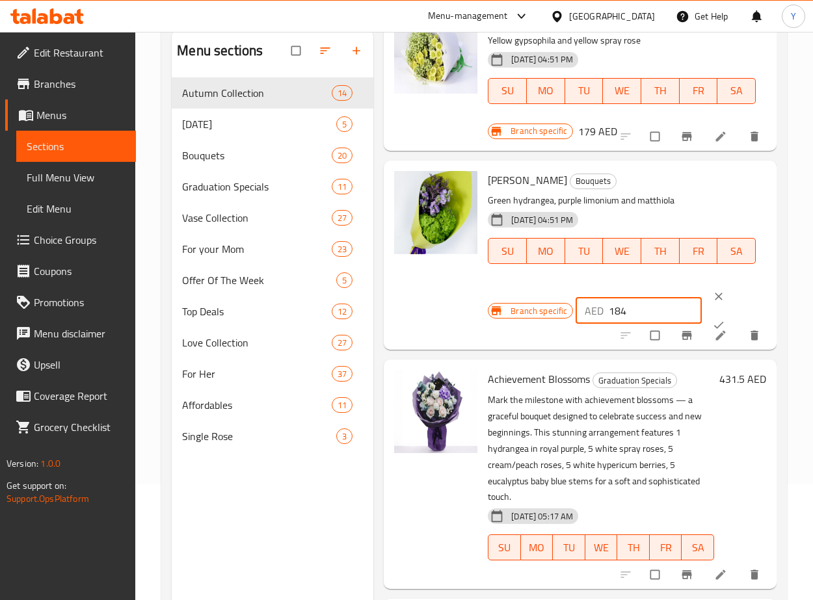
drag, startPoint x: 629, startPoint y: 334, endPoint x: 588, endPoint y: 322, distance: 42.8
click at [588, 322] on div "AED 184 ​" at bounding box center [638, 311] width 126 height 26
type input "250"
click at [712, 332] on icon "ok" at bounding box center [718, 325] width 13 height 13
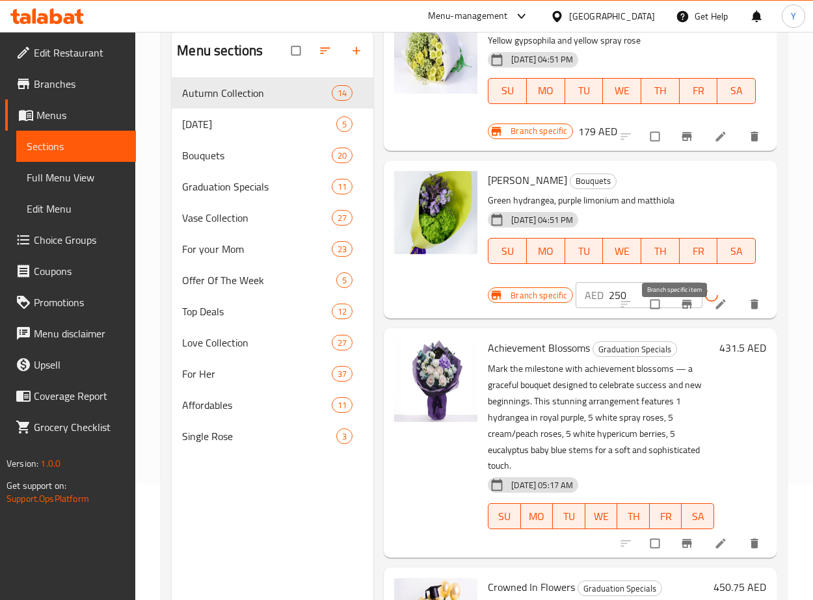
click at [681, 308] on icon "Branch-specific-item" at bounding box center [686, 304] width 10 height 8
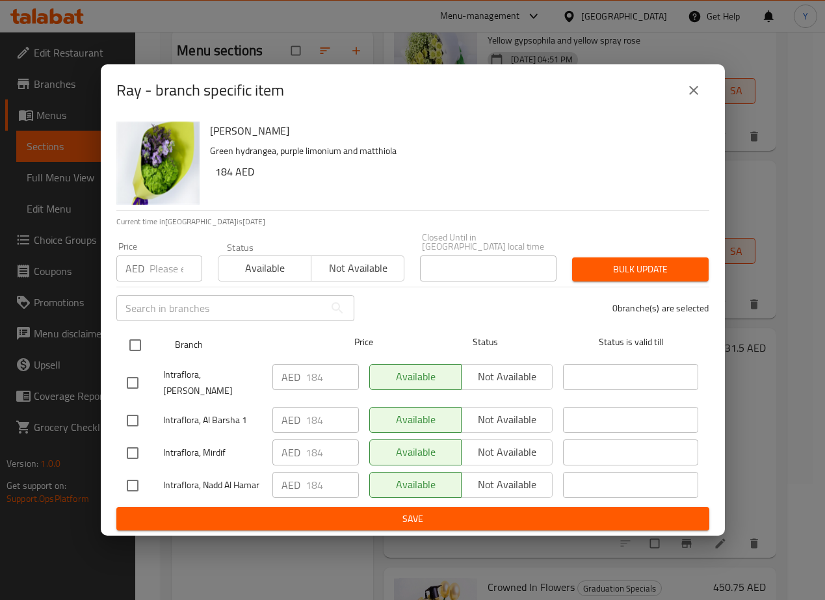
click at [129, 346] on input "checkbox" at bounding box center [135, 345] width 27 height 27
checkbox input "true"
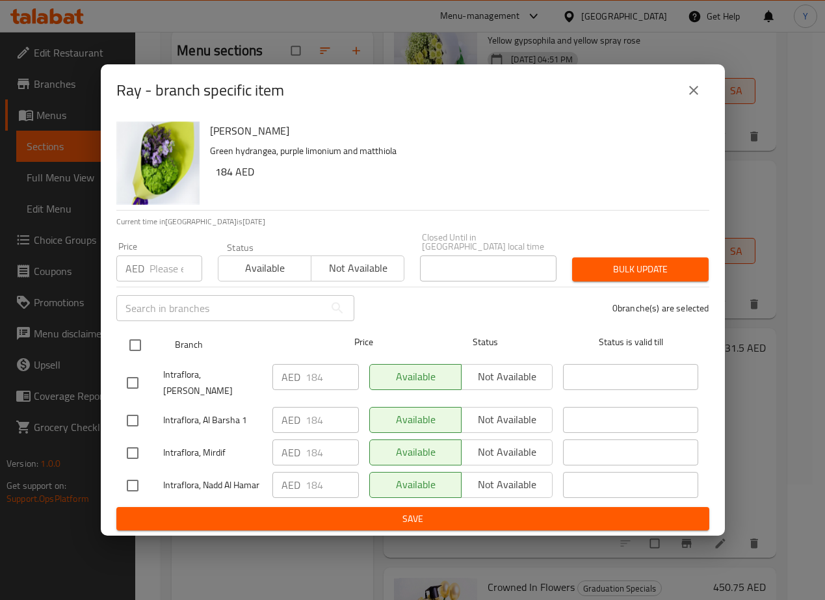
checkbox input "true"
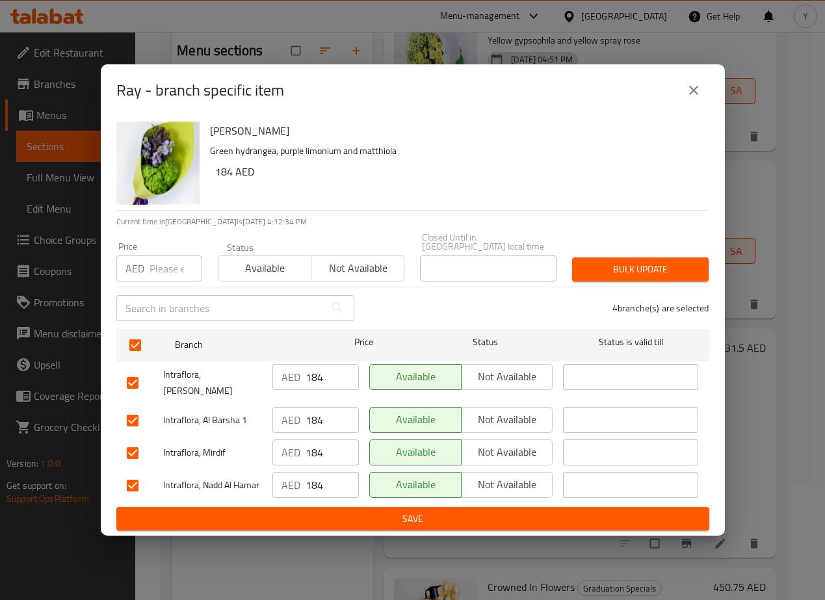
drag, startPoint x: 152, startPoint y: 287, endPoint x: 152, endPoint y: 275, distance: 12.4
click at [152, 283] on div "Price AED Price" at bounding box center [159, 261] width 101 height 55
click at [152, 275] on input "number" at bounding box center [176, 269] width 53 height 26
type input "250"
click at [683, 272] on span "Bulk update" at bounding box center [641, 269] width 116 height 16
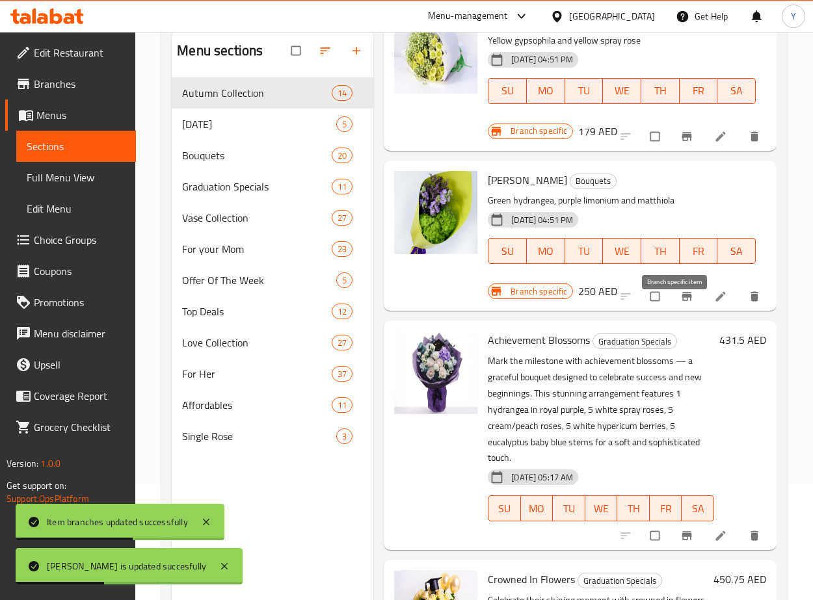
click at [680, 303] on icon "Branch-specific-item" at bounding box center [686, 296] width 13 height 13
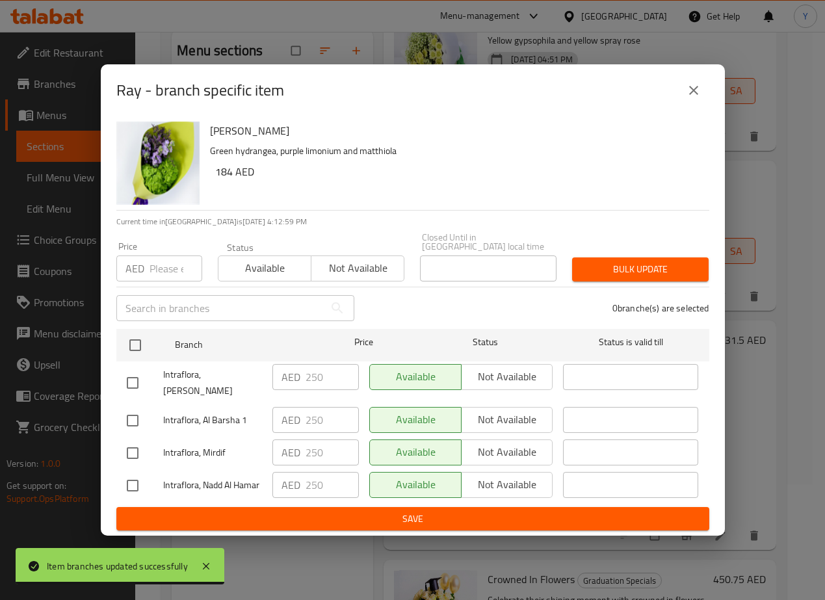
click at [683, 102] on button "close" at bounding box center [693, 90] width 31 height 31
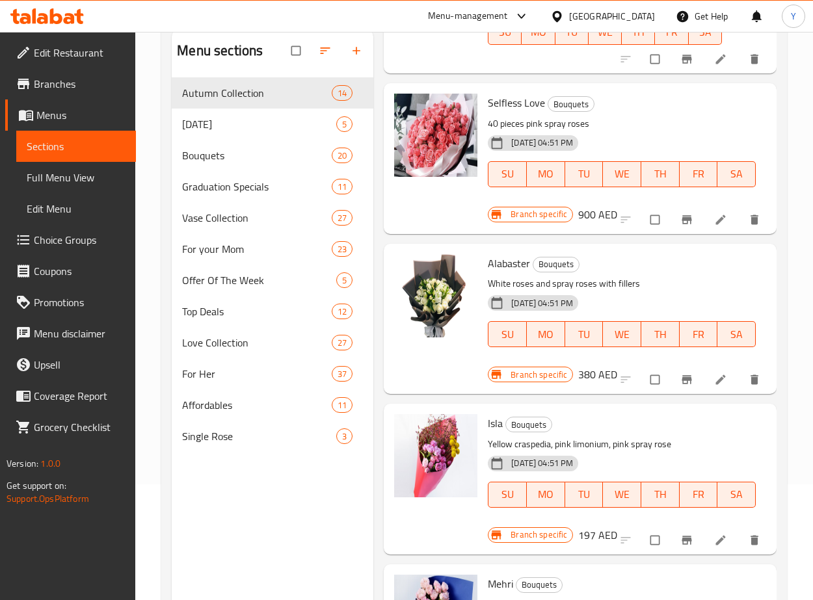
scroll to position [0, 0]
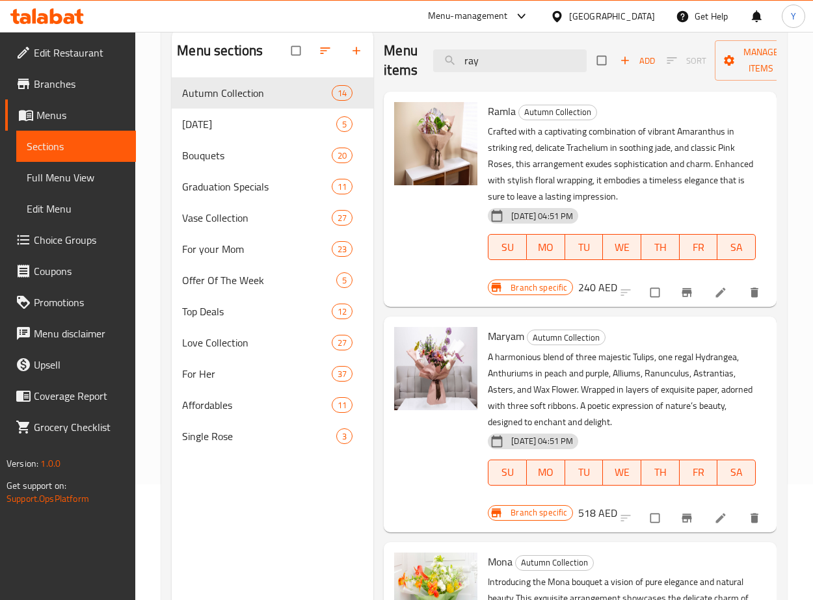
drag, startPoint x: 487, startPoint y: 62, endPoint x: 408, endPoint y: 57, distance: 78.8
click at [408, 57] on div "Menu items ray Add Sort Manage items" at bounding box center [580, 61] width 393 height 62
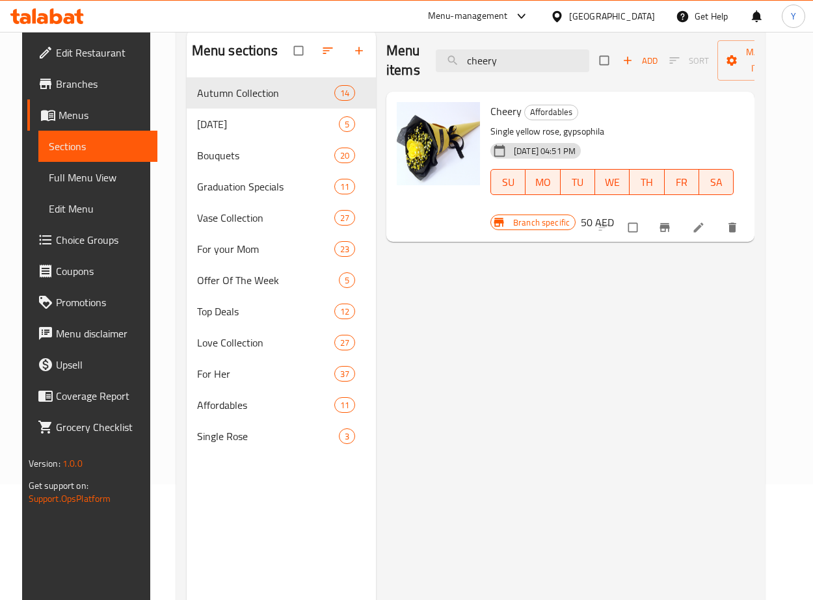
type input "cheery"
click at [591, 222] on h6 "50 AED" at bounding box center [597, 222] width 33 height 18
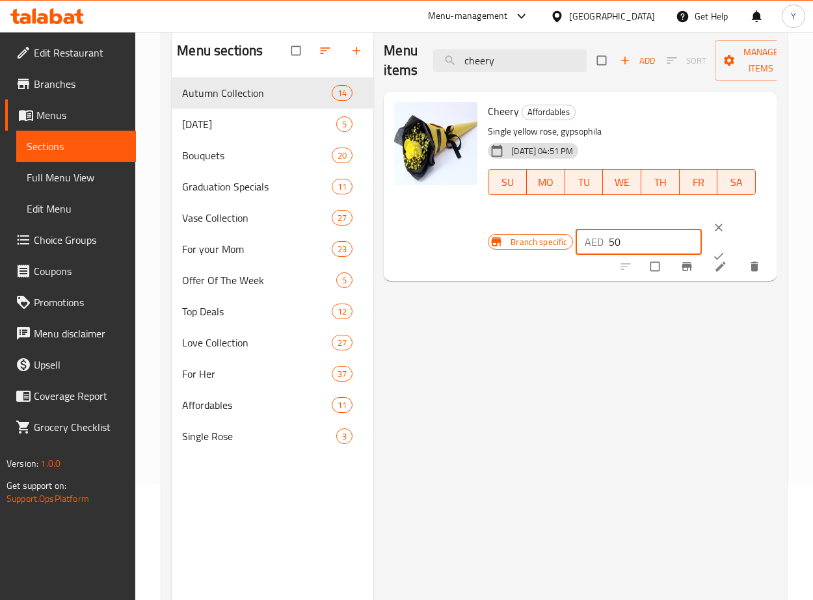
drag, startPoint x: 620, startPoint y: 241, endPoint x: 594, endPoint y: 227, distance: 29.4
click at [594, 232] on div "AED 50 ​" at bounding box center [638, 242] width 126 height 26
type input "90"
click at [719, 248] on button "ok" at bounding box center [719, 256] width 31 height 29
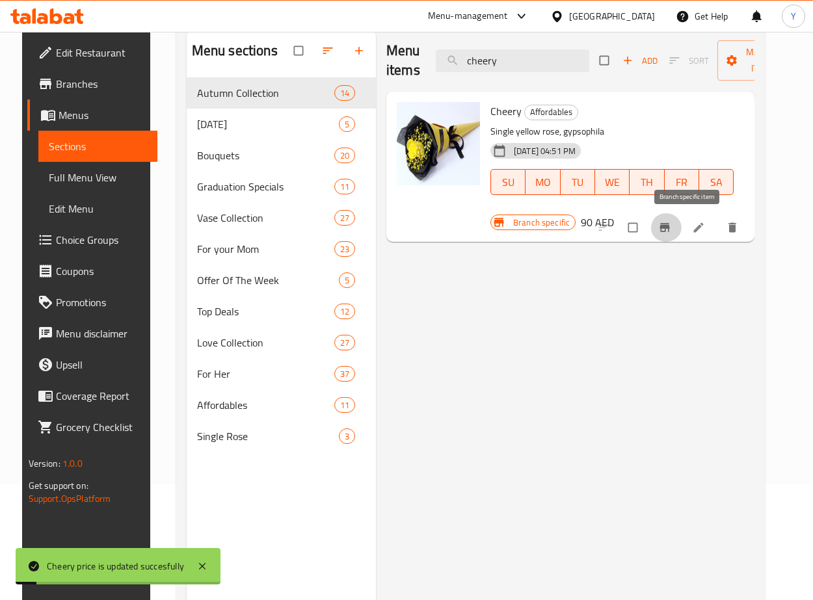
click at [671, 231] on icon "Branch-specific-item" at bounding box center [664, 227] width 13 height 13
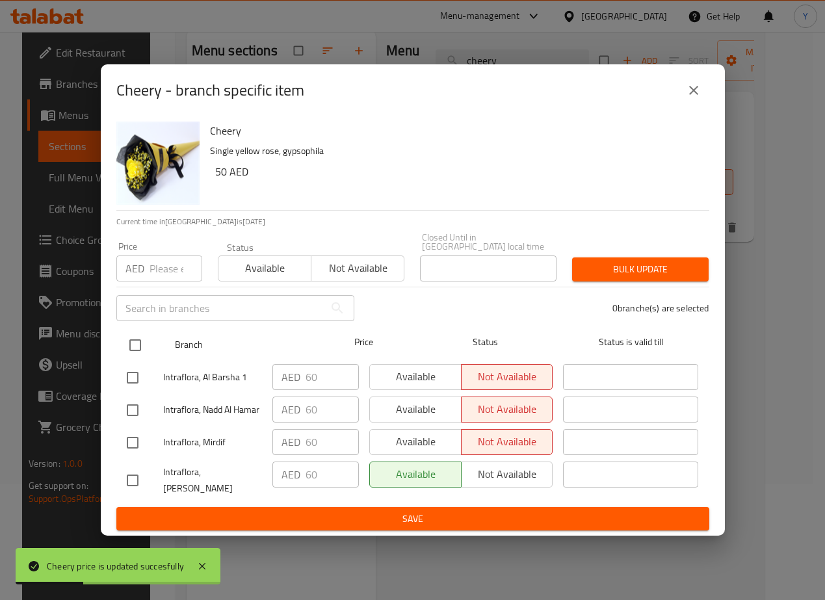
click at [135, 341] on input "checkbox" at bounding box center [135, 345] width 27 height 27
checkbox input "true"
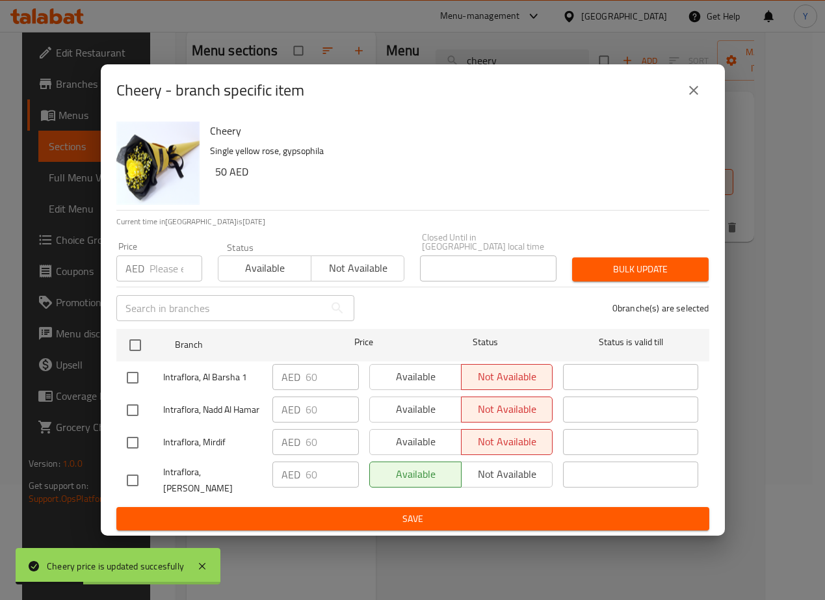
checkbox input "true"
click at [150, 271] on input "number" at bounding box center [176, 269] width 53 height 26
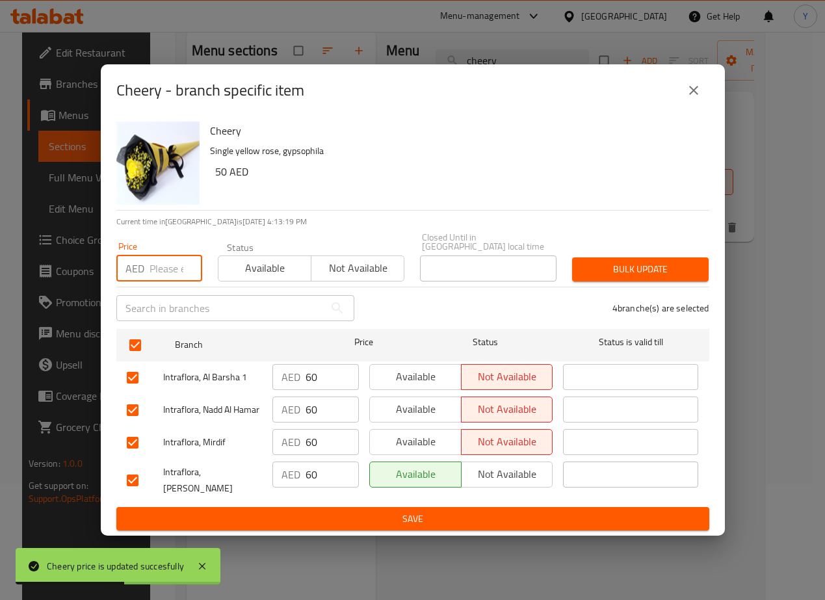
type input "6"
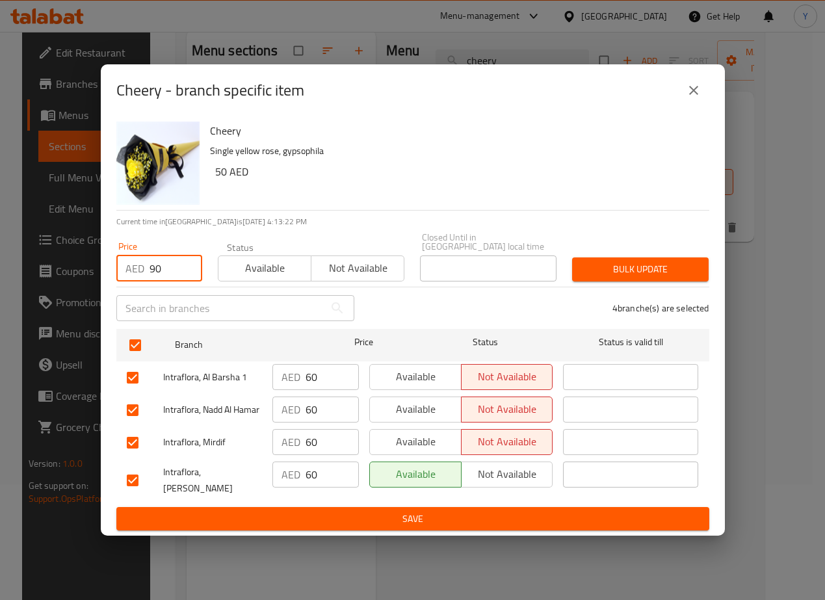
type input "90"
click at [595, 274] on span "Bulk update" at bounding box center [641, 269] width 116 height 16
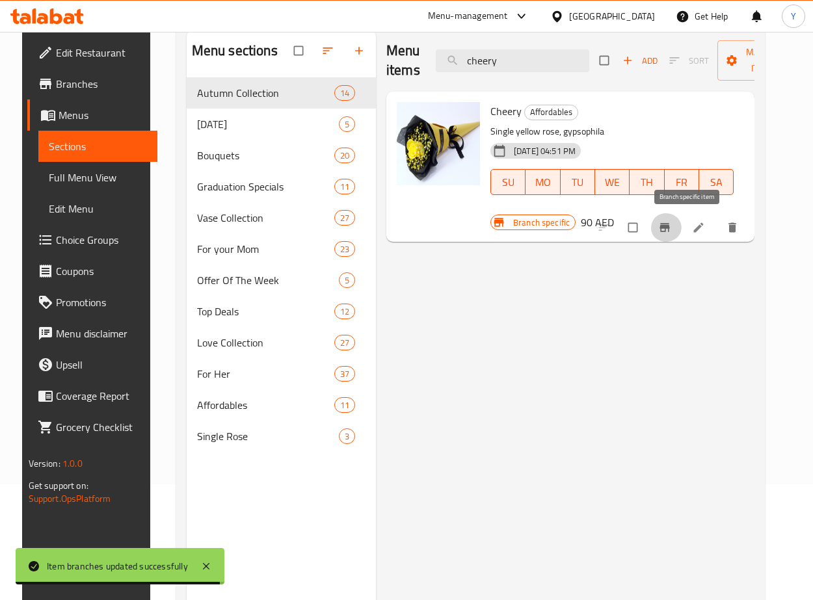
click at [671, 233] on icon "Branch-specific-item" at bounding box center [664, 227] width 13 height 13
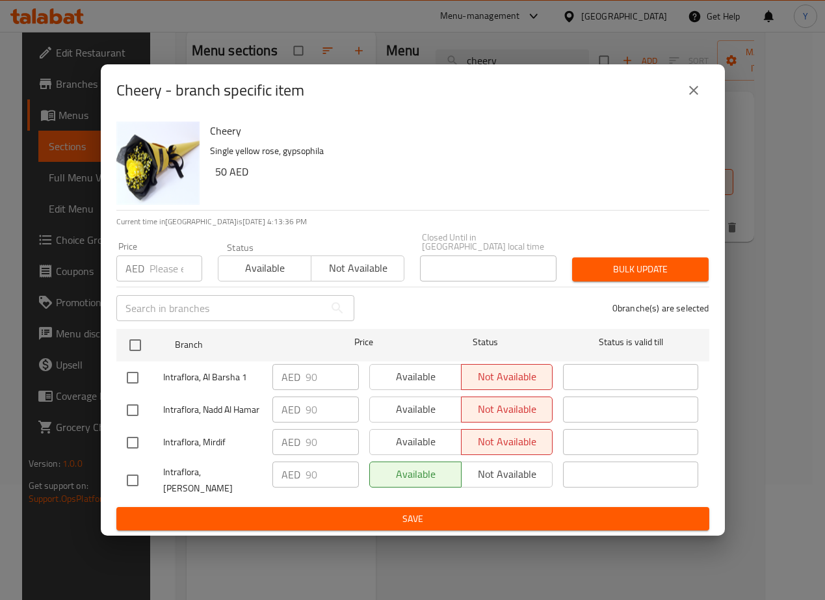
click at [683, 99] on button "close" at bounding box center [693, 90] width 31 height 31
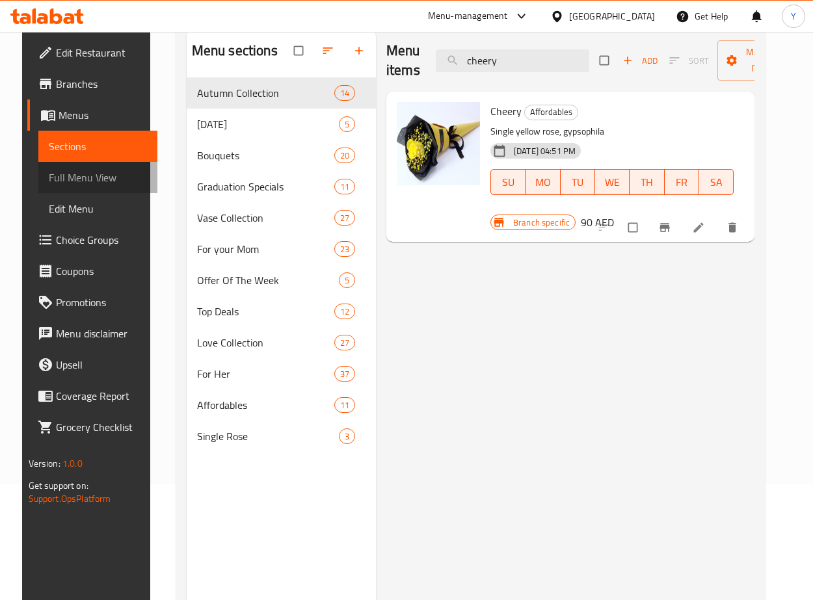
click at [52, 173] on span "Full Menu View" at bounding box center [98, 178] width 99 height 16
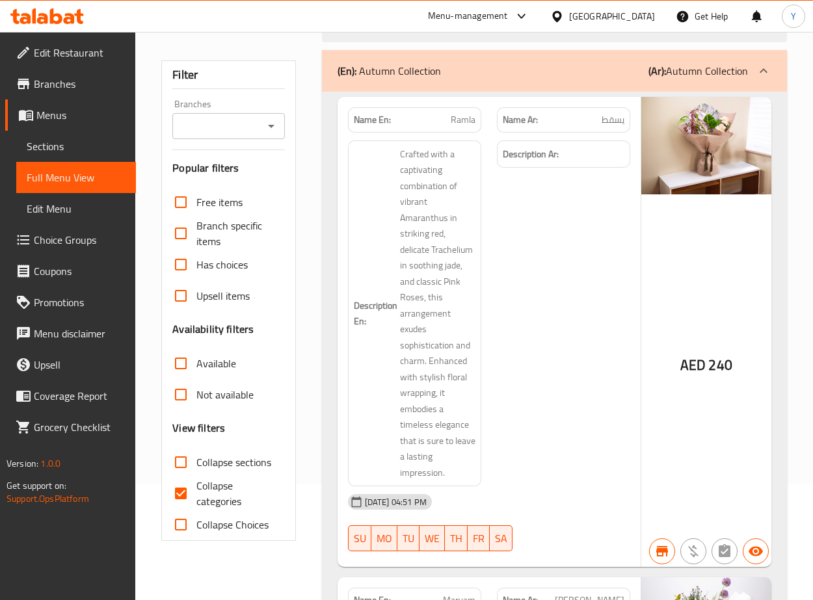
click at [265, 124] on div "Filter Branches Branches Popular filters Free items Branch specific items Has c…" at bounding box center [228, 300] width 134 height 481
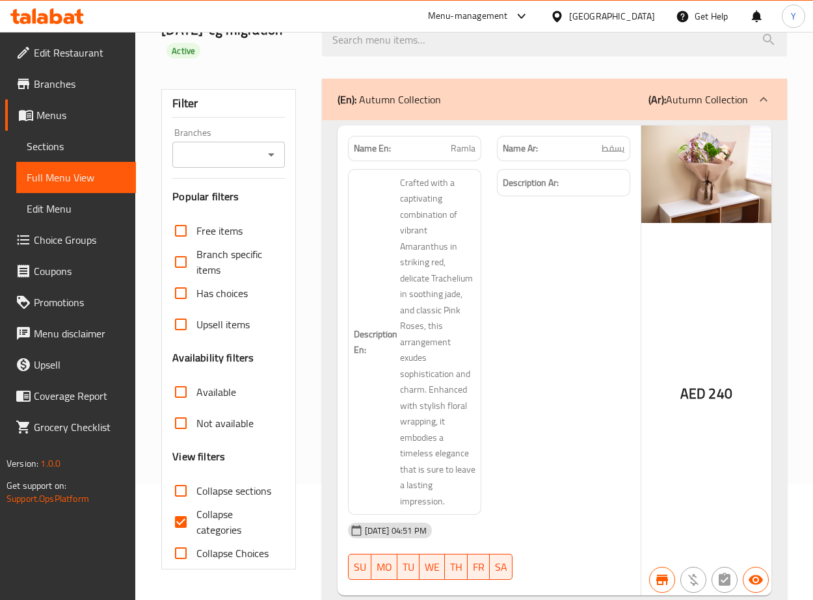
click at [251, 143] on div "Branches" at bounding box center [228, 155] width 112 height 26
click at [260, 156] on div "Branches" at bounding box center [228, 155] width 112 height 26
click at [269, 159] on icon "Open" at bounding box center [271, 155] width 16 height 16
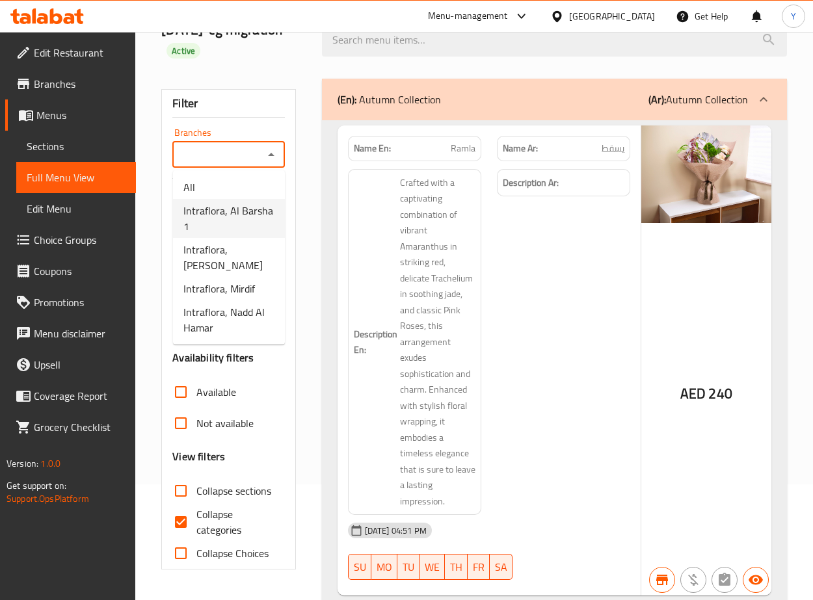
click at [244, 207] on span "Intraflora, Al Barsha 1" at bounding box center [228, 218] width 91 height 31
type input "Intraflora, Al Barsha 1"
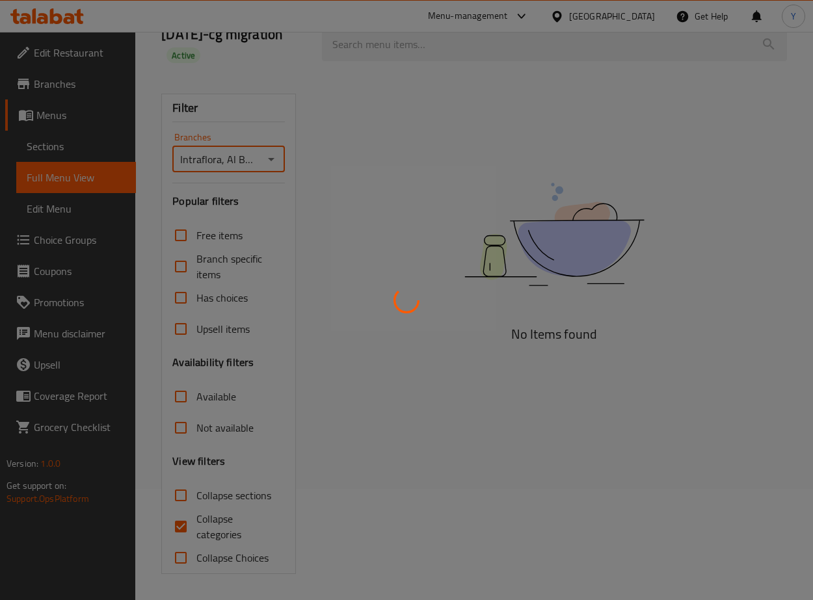
scroll to position [111, 0]
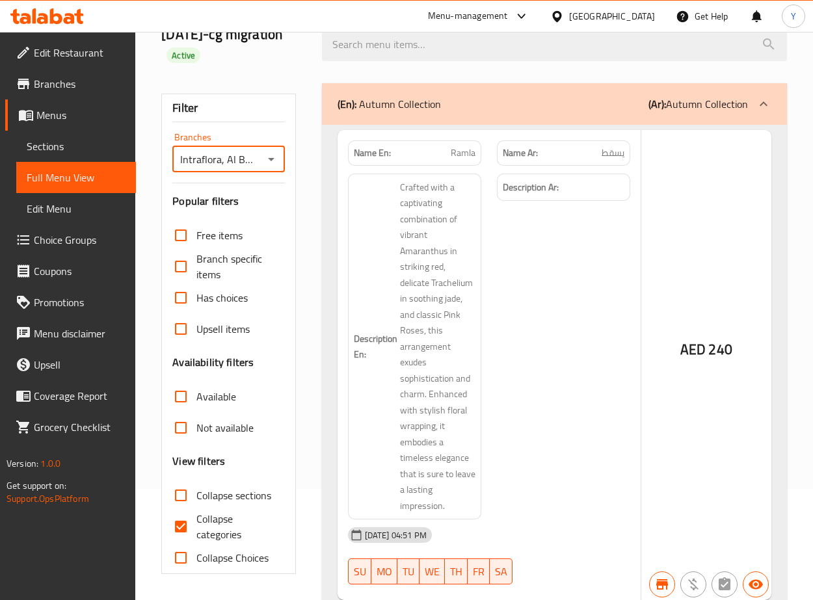
click at [597, 160] on div at bounding box center [406, 300] width 813 height 600
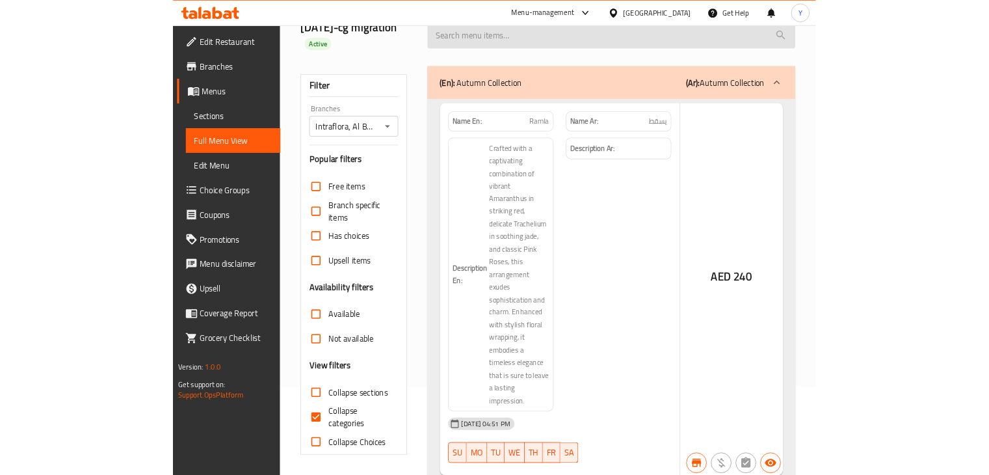
scroll to position [0, 0]
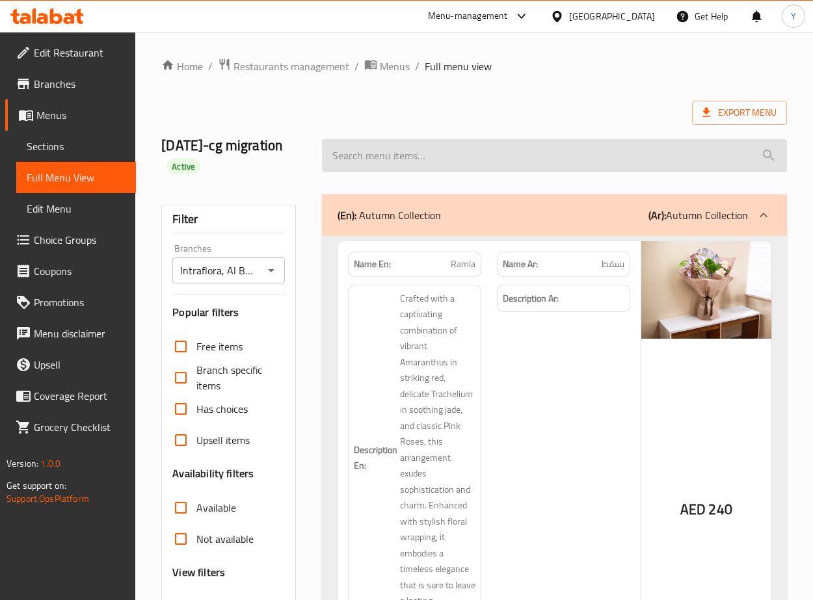
click at [585, 152] on input "search" at bounding box center [554, 155] width 465 height 33
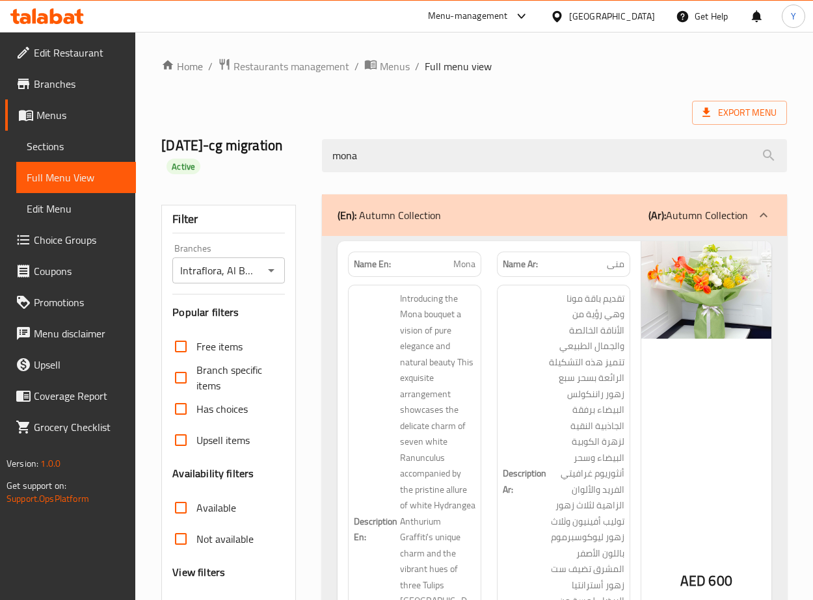
drag, startPoint x: 551, startPoint y: 173, endPoint x: 308, endPoint y: 166, distance: 243.3
click at [308, 166] on div "[DATE]-cg migration Active mona" at bounding box center [473, 155] width 641 height 77
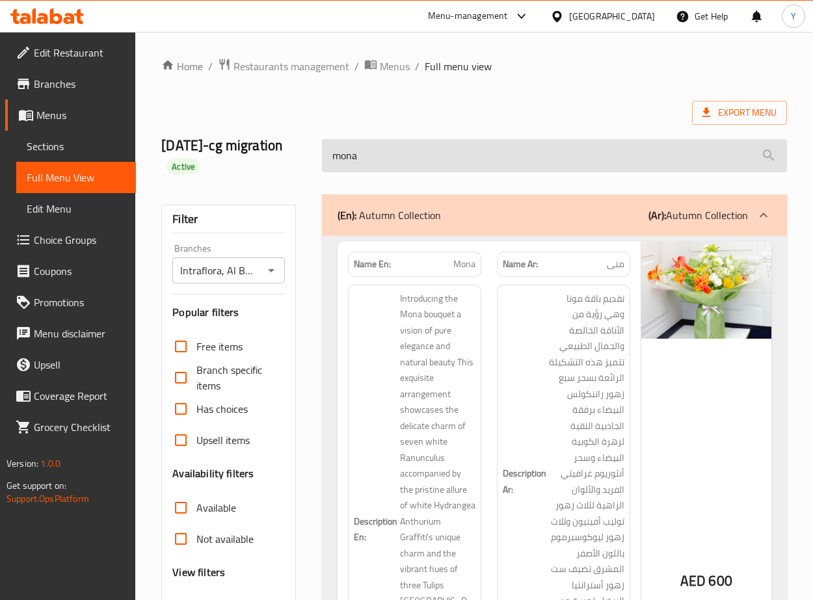
click at [474, 144] on input "mona" at bounding box center [554, 155] width 465 height 33
click at [473, 152] on input "mona" at bounding box center [554, 155] width 465 height 33
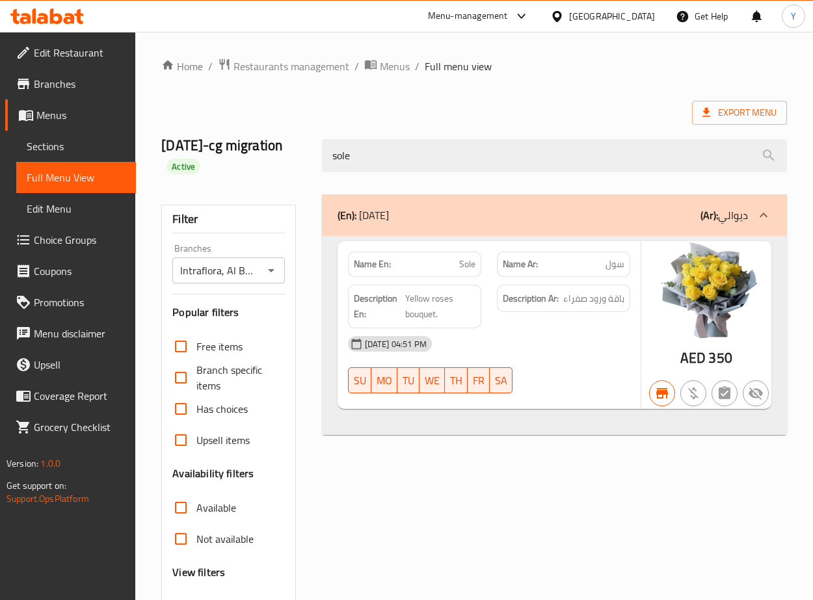
drag, startPoint x: 388, startPoint y: 139, endPoint x: 125, endPoint y: 163, distance: 264.4
click at [125, 163] on div "Edit Restaurant Branches Menus Sections Full Menu View Edit Menu Choice Groups …" at bounding box center [406, 372] width 813 height 680
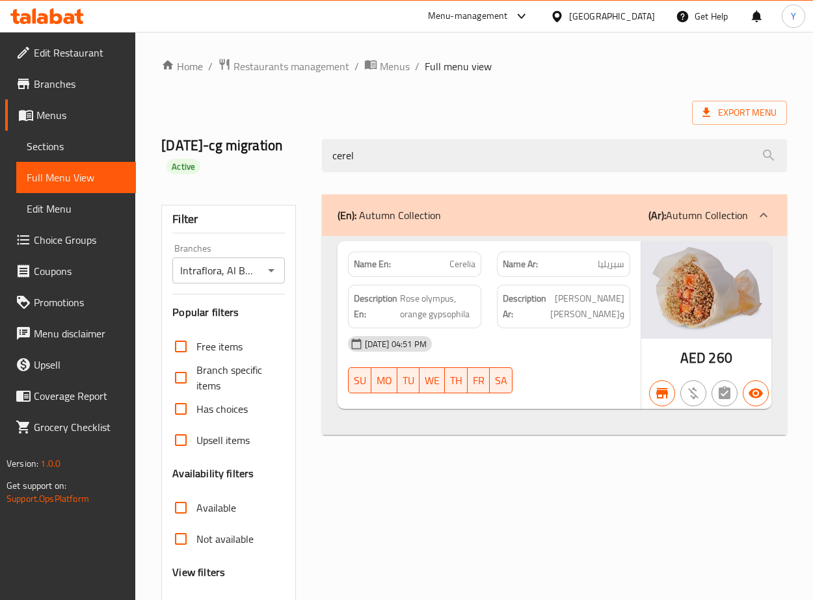
drag, startPoint x: 291, startPoint y: 158, endPoint x: 196, endPoint y: 165, distance: 95.8
click at [196, 165] on div "[DATE]-cg migration Active cerel" at bounding box center [473, 155] width 641 height 77
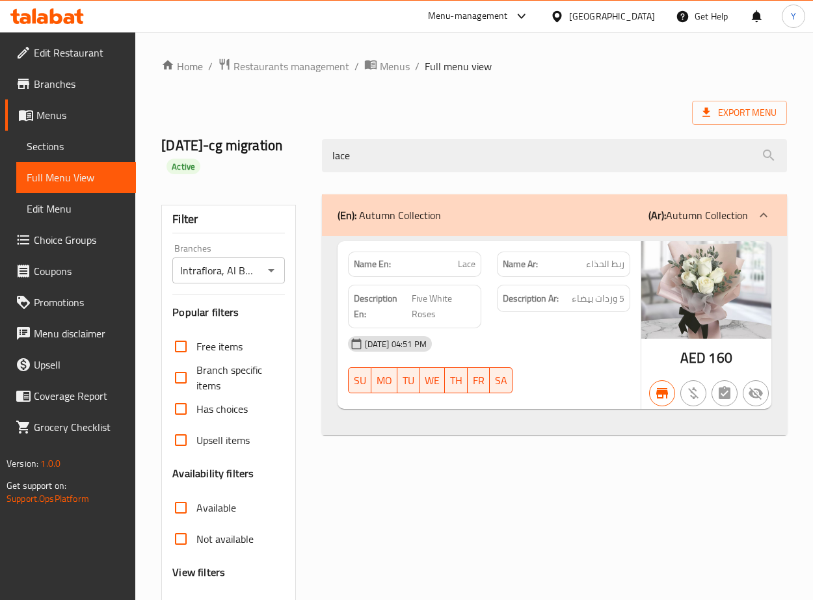
drag, startPoint x: 451, startPoint y: 153, endPoint x: 303, endPoint y: 160, distance: 148.4
click at [303, 160] on div "[DATE]-cg migration Active lace" at bounding box center [473, 155] width 641 height 77
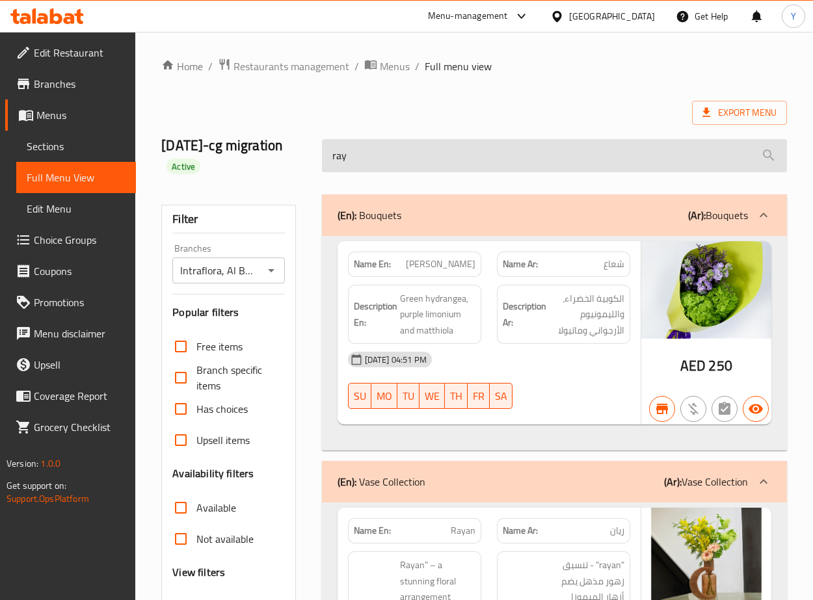
drag, startPoint x: 382, startPoint y: 130, endPoint x: 380, endPoint y: 140, distance: 10.6
click at [380, 132] on div "[DATE]-cg migration Active ray" at bounding box center [473, 155] width 641 height 77
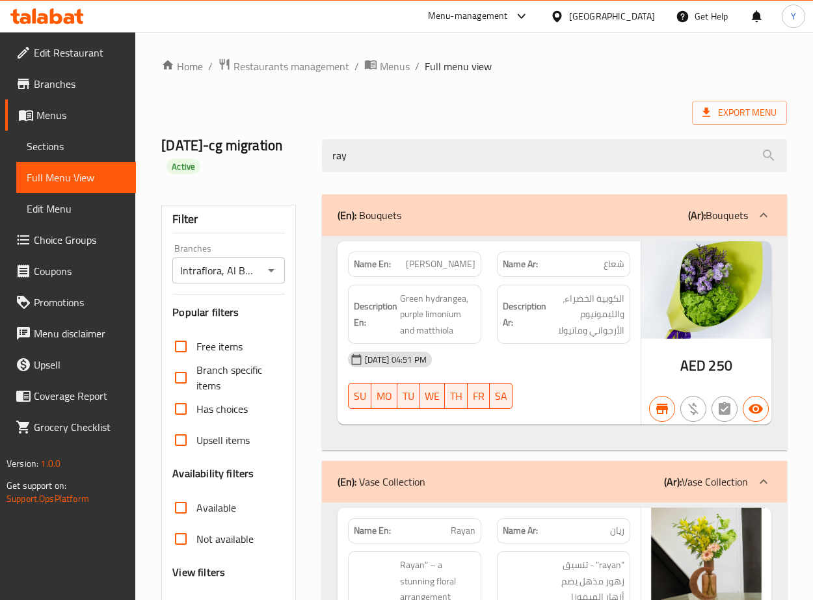
drag, startPoint x: 377, startPoint y: 151, endPoint x: 284, endPoint y: 160, distance: 92.8
click at [282, 161] on div "[DATE]-cg migration Active ray" at bounding box center [473, 155] width 641 height 77
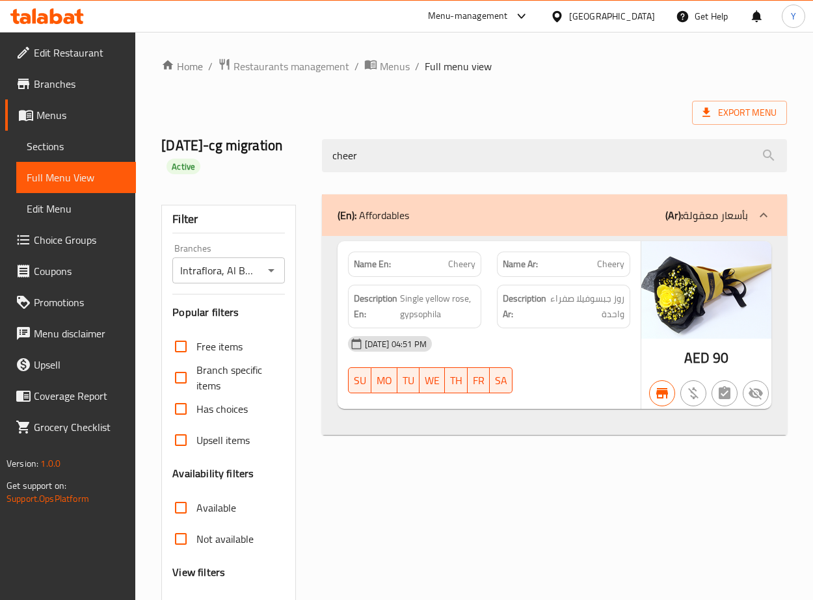
type input "cheer"
click at [703, 107] on icon at bounding box center [706, 112] width 13 height 13
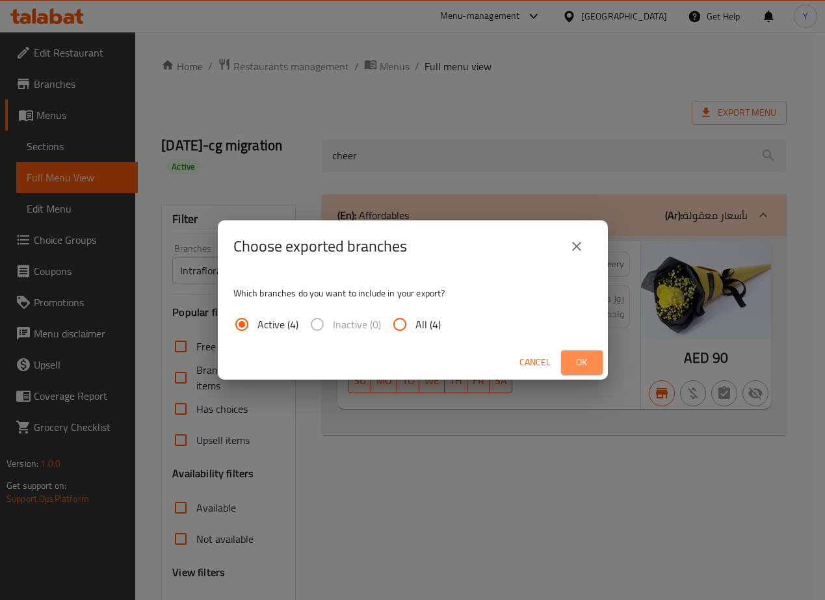
click at [570, 363] on button "Ok" at bounding box center [582, 362] width 42 height 24
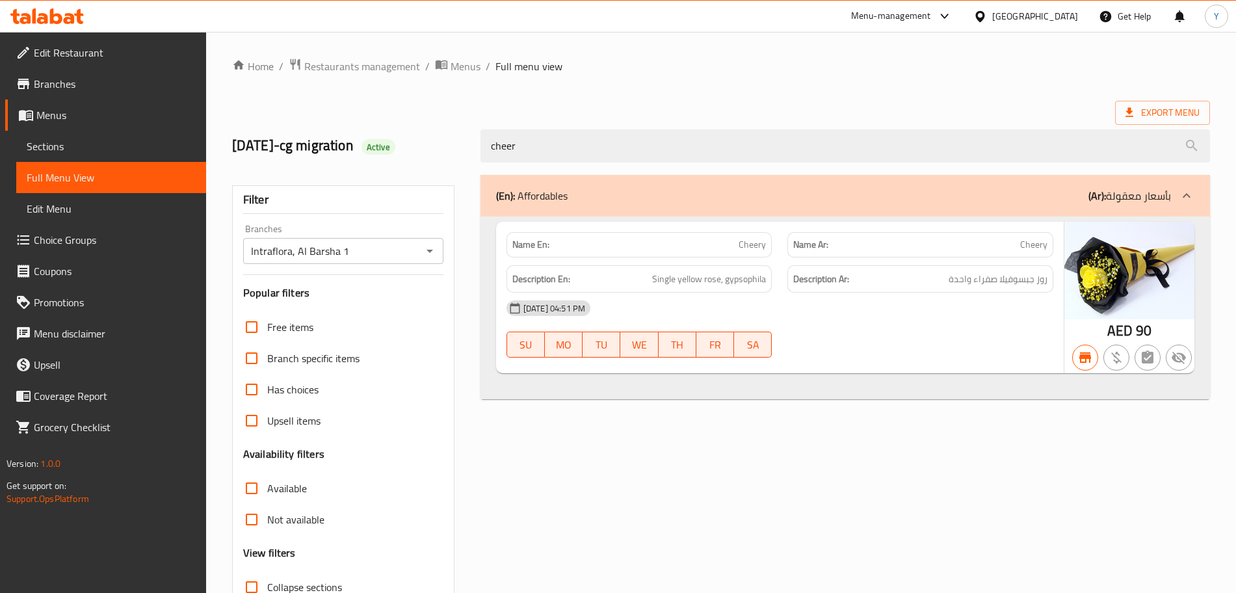
click at [810, 16] on div "[GEOGRAPHIC_DATA]" at bounding box center [1035, 16] width 86 height 14
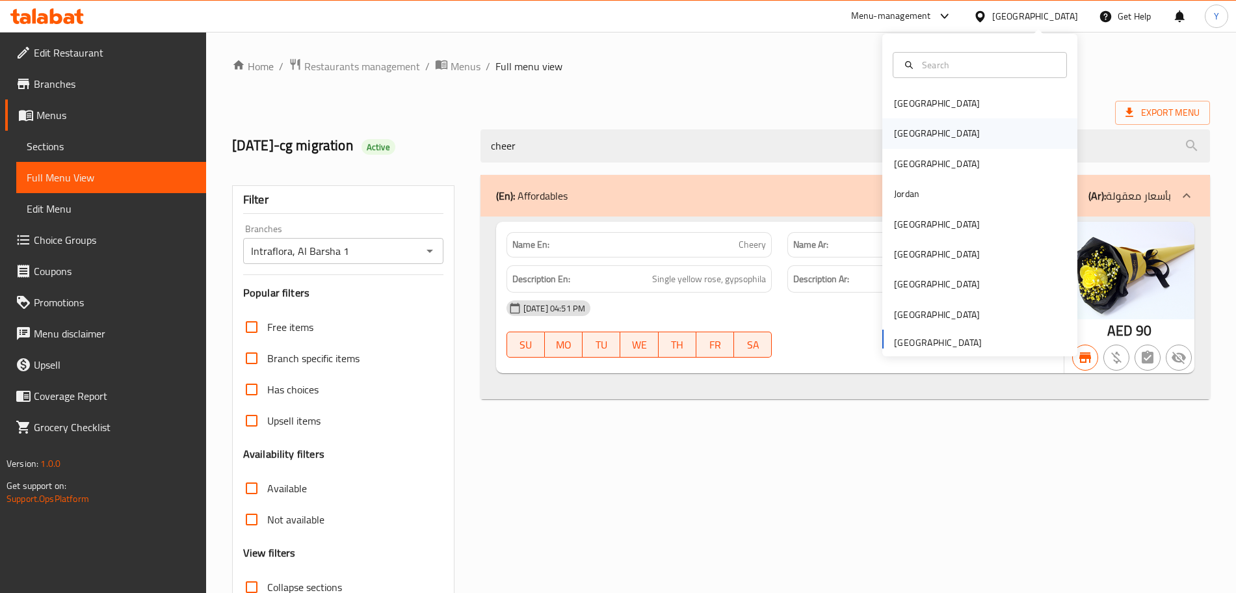
click at [810, 142] on div "[GEOGRAPHIC_DATA]" at bounding box center [937, 133] width 107 height 30
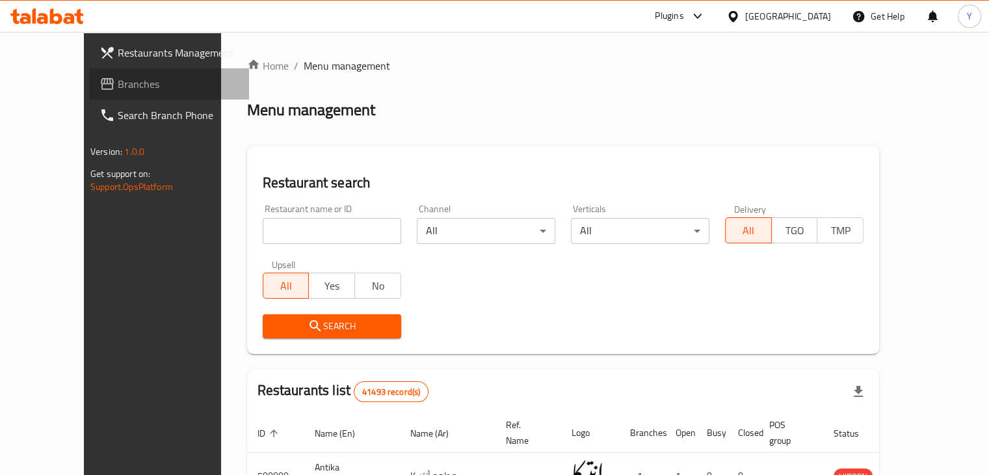
drag, startPoint x: 1206, startPoint y: 0, endPoint x: 41, endPoint y: 90, distance: 1168.1
click at [118, 90] on span "Branches" at bounding box center [178, 84] width 121 height 16
